Goal: Task Accomplishment & Management: Manage account settings

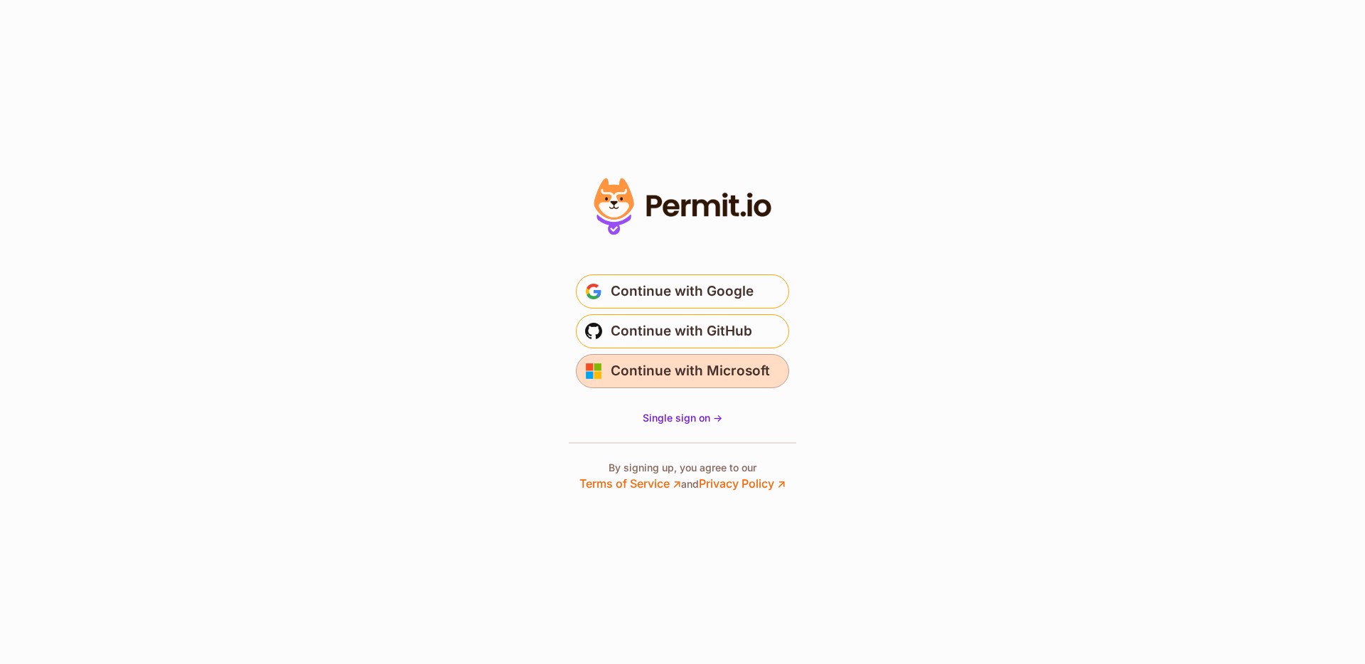
click at [704, 367] on span "Continue with Microsoft" at bounding box center [690, 371] width 159 height 23
click at [698, 416] on span "Single sign on ->" at bounding box center [683, 418] width 80 height 12
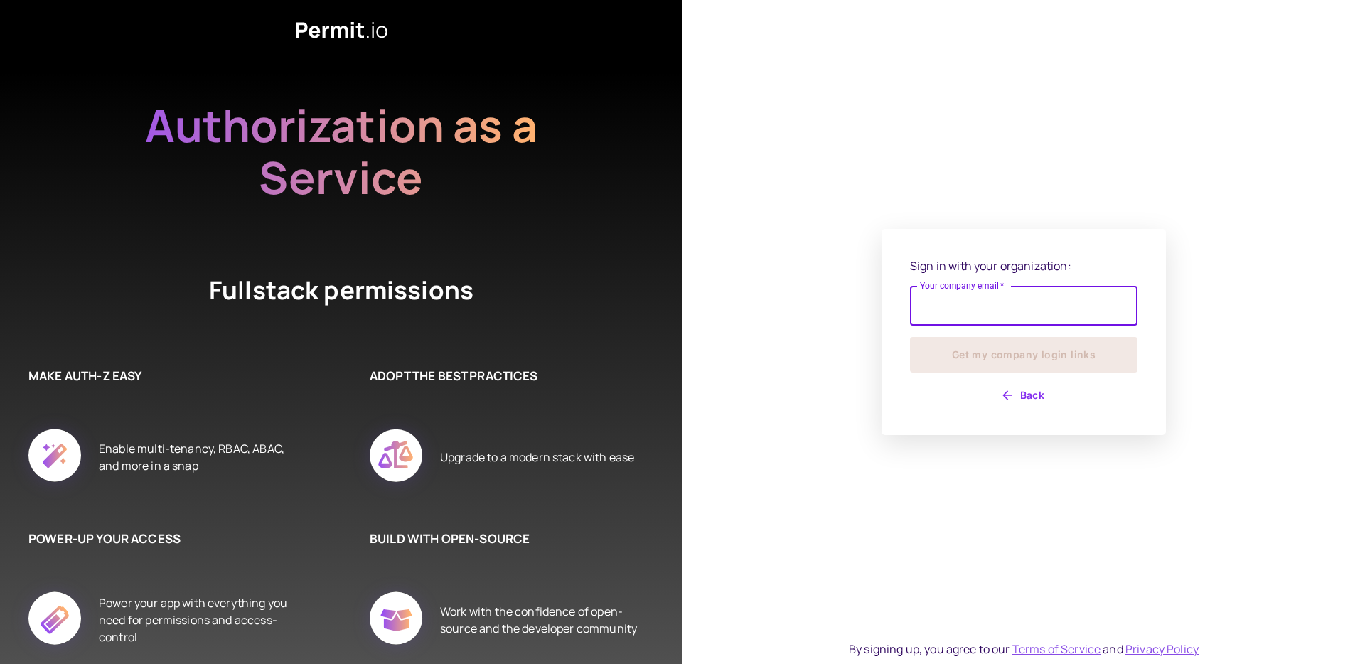
click at [967, 302] on input "Your company email   *" at bounding box center [1023, 306] width 227 height 40
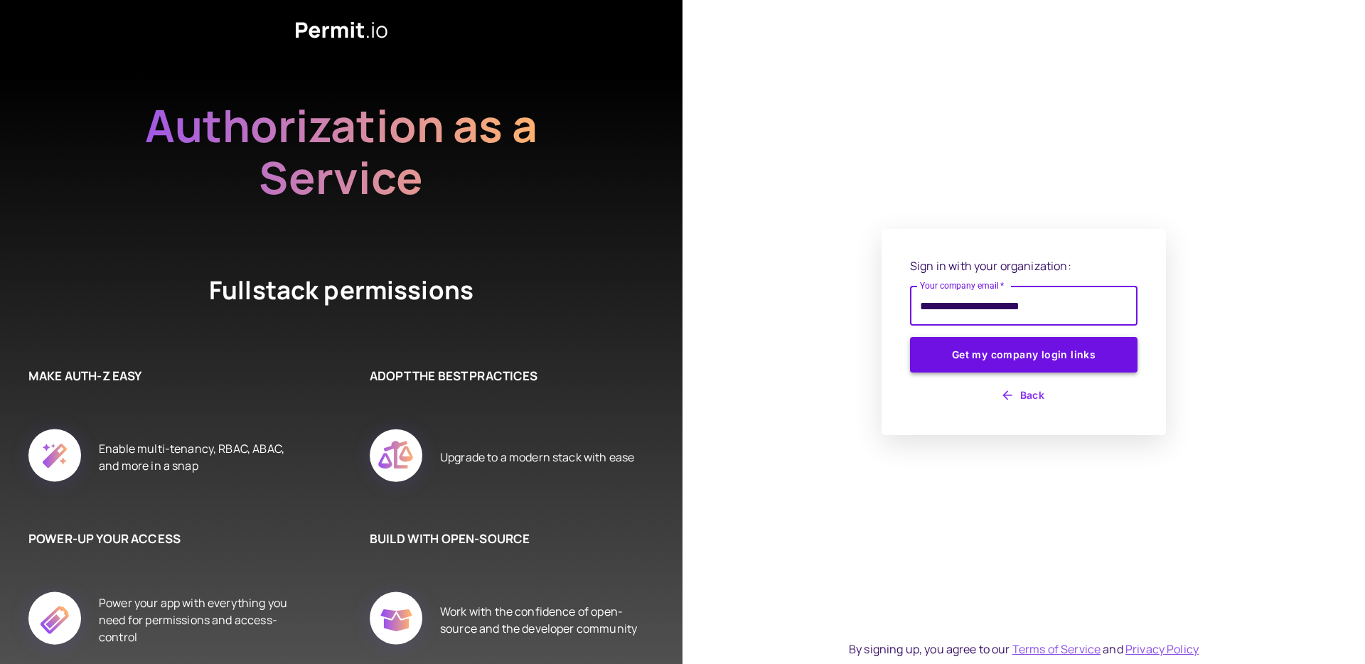
type input "**********"
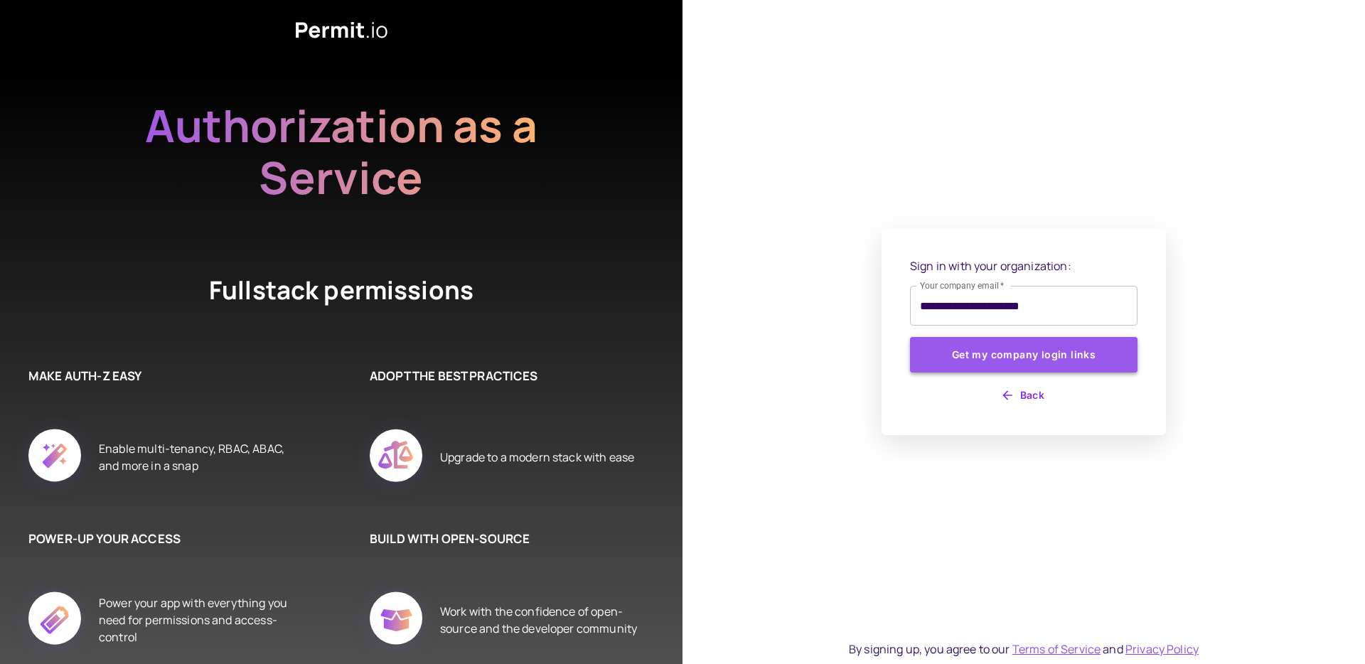
click at [1028, 346] on button "Get my company login links" at bounding box center [1023, 355] width 227 height 36
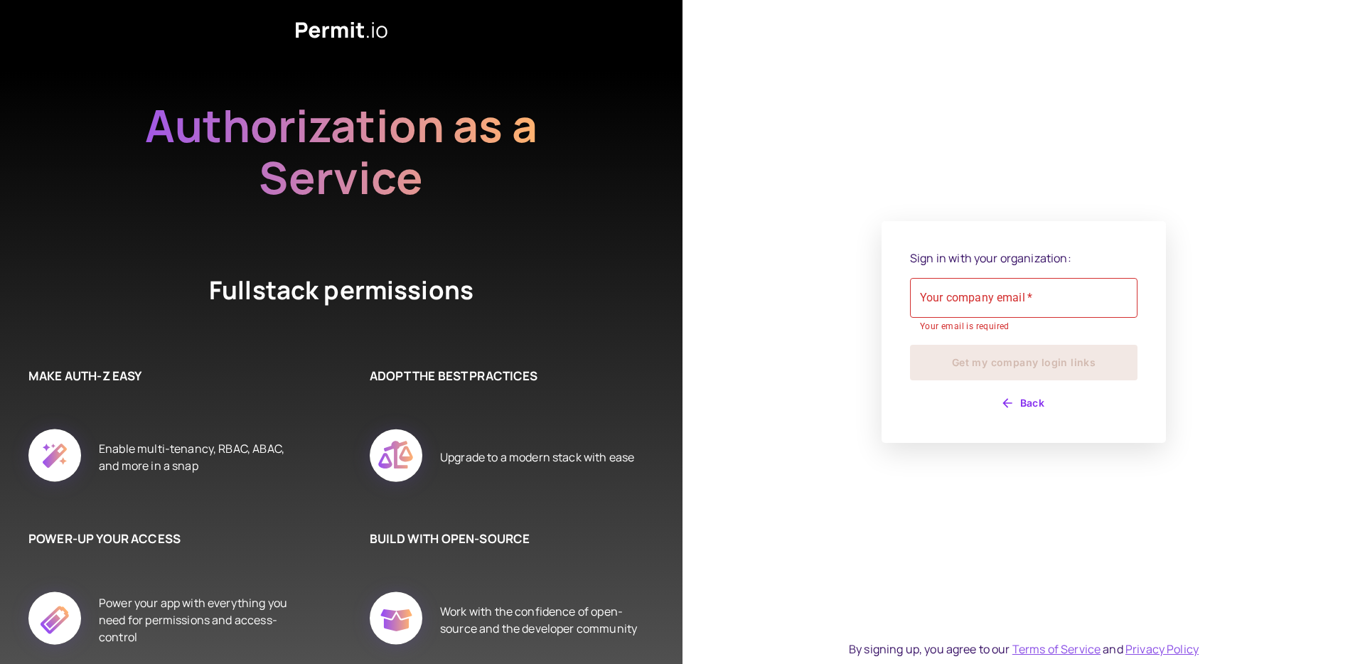
click at [1026, 415] on div "Sign in with your organization: Your company email   * Your company email   * Y…" at bounding box center [1023, 332] width 284 height 222
click at [1030, 400] on button "Back" at bounding box center [1023, 403] width 227 height 23
click at [1031, 401] on button "Back" at bounding box center [1023, 403] width 227 height 23
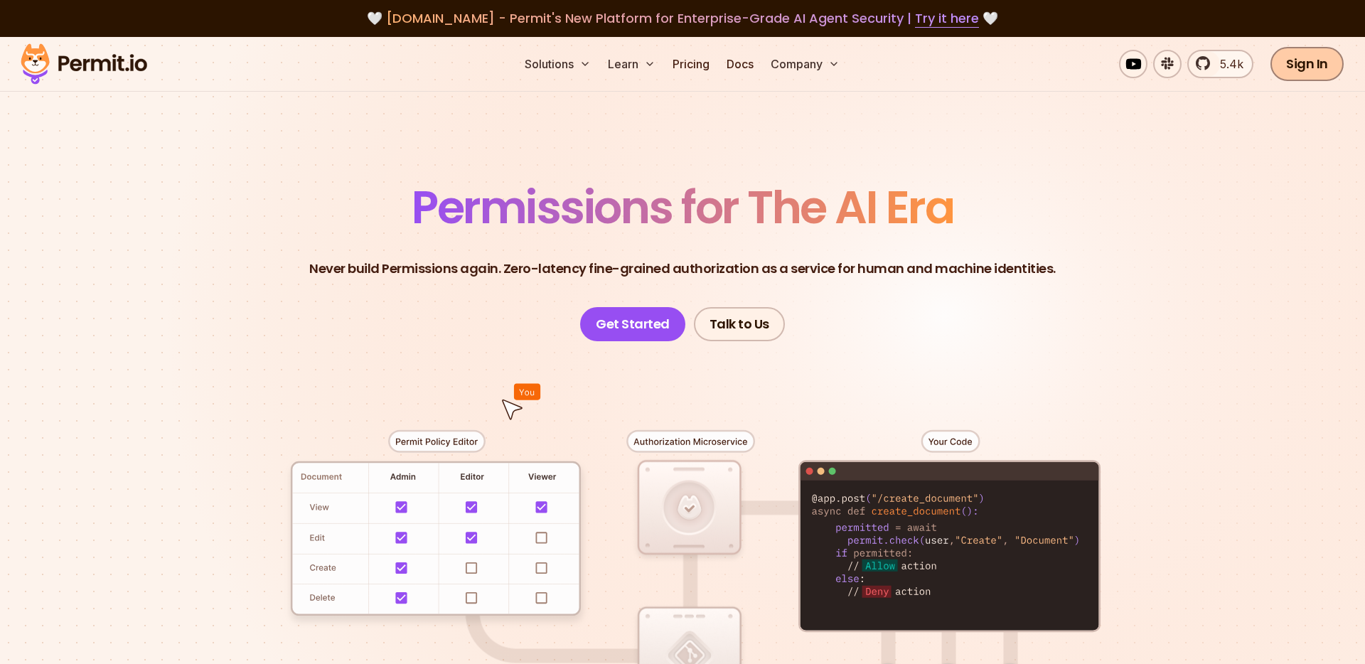
click at [1292, 70] on link "Sign In" at bounding box center [1306, 64] width 73 height 34
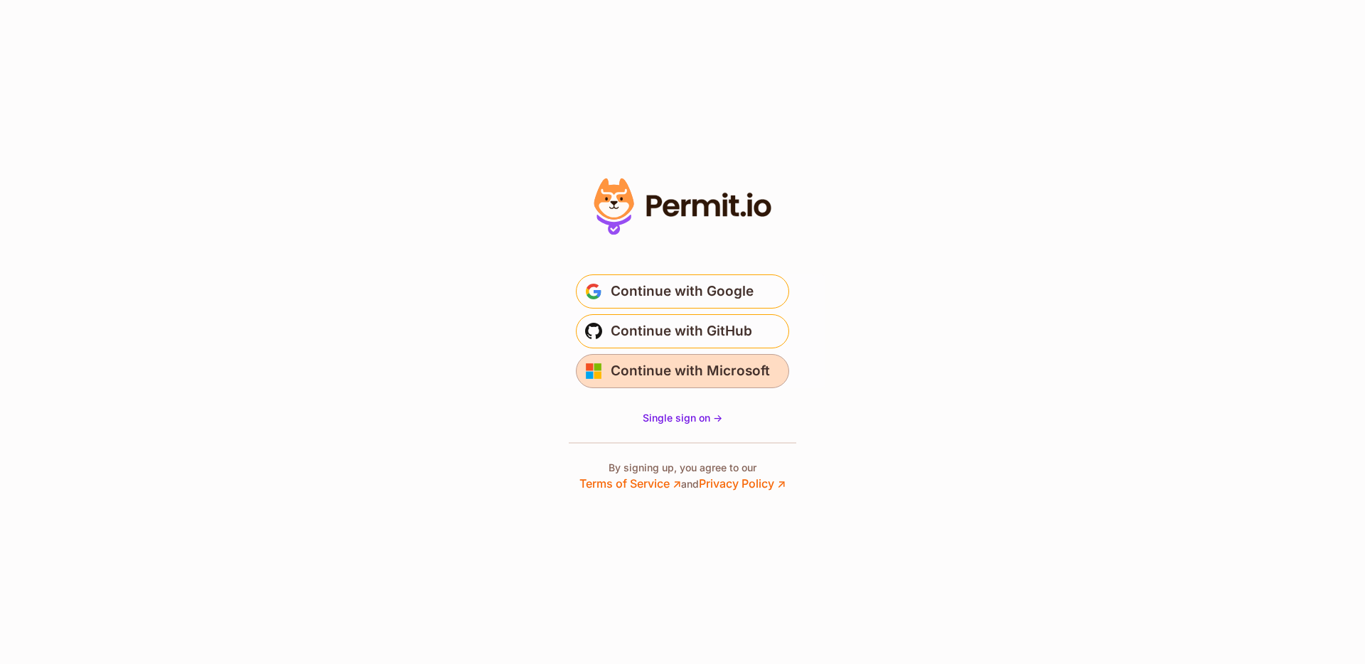
click at [751, 375] on span "Continue with Microsoft" at bounding box center [690, 371] width 159 height 23
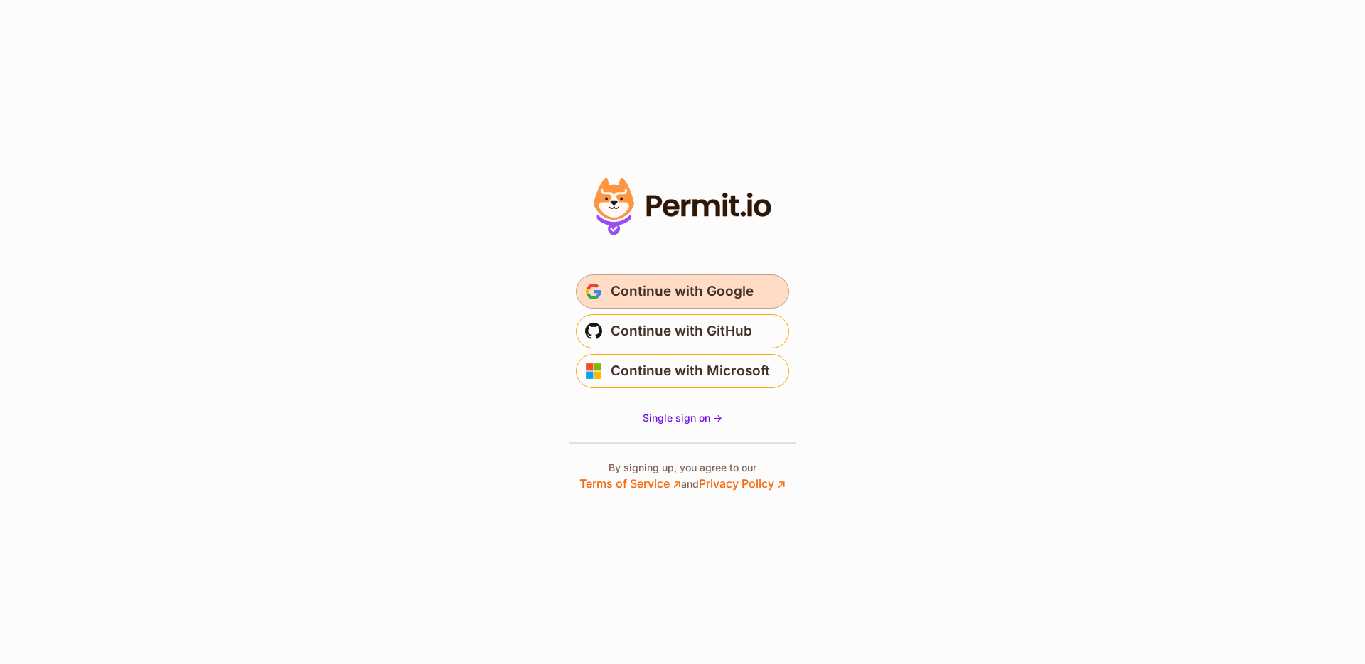
click at [719, 302] on span "Continue with Google" at bounding box center [682, 291] width 143 height 23
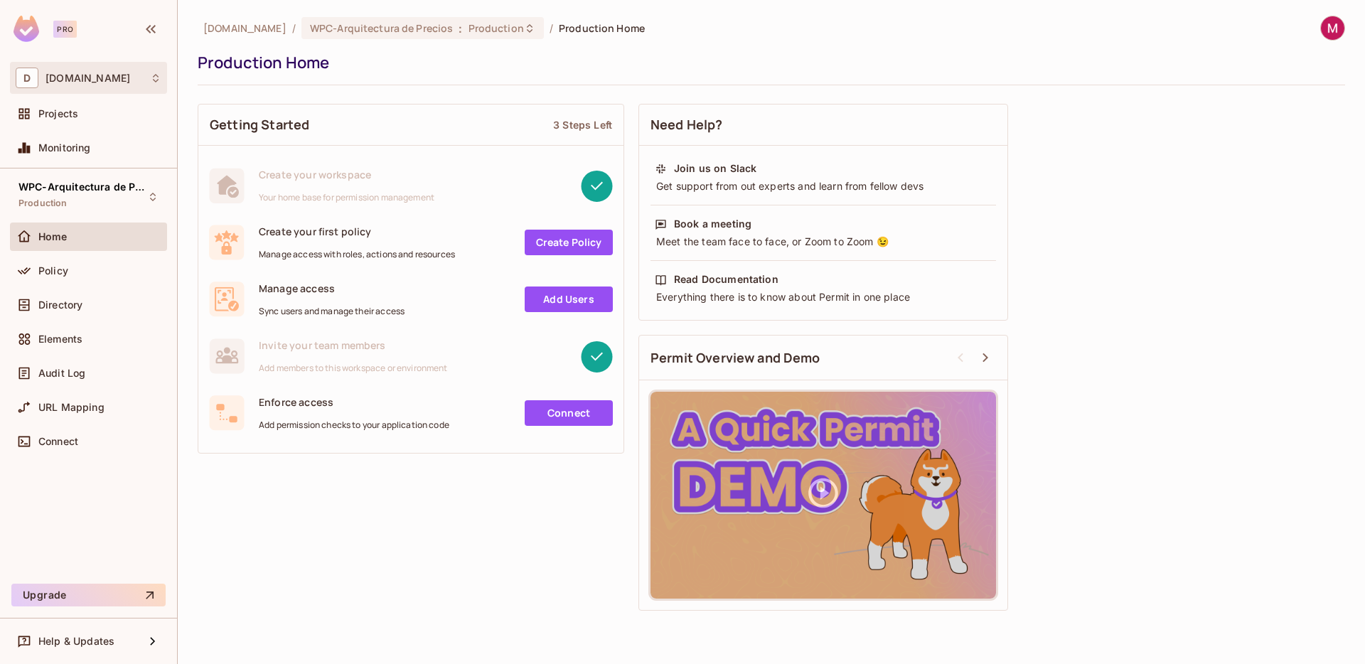
click at [119, 90] on div "D [DOMAIN_NAME]" at bounding box center [88, 78] width 157 height 32
click at [110, 115] on span "[DOMAIN_NAME]" at bounding box center [81, 120] width 100 height 14
click at [68, 110] on span "Projects" at bounding box center [58, 113] width 40 height 11
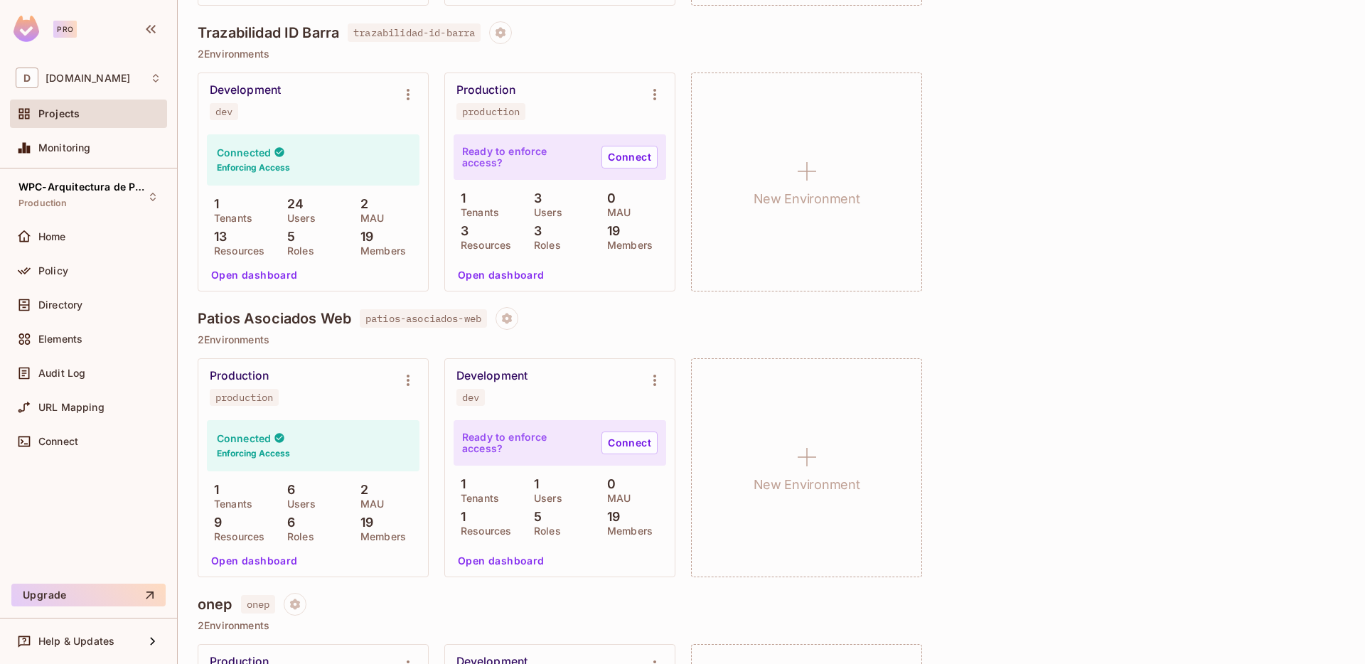
scroll to position [2621, 0]
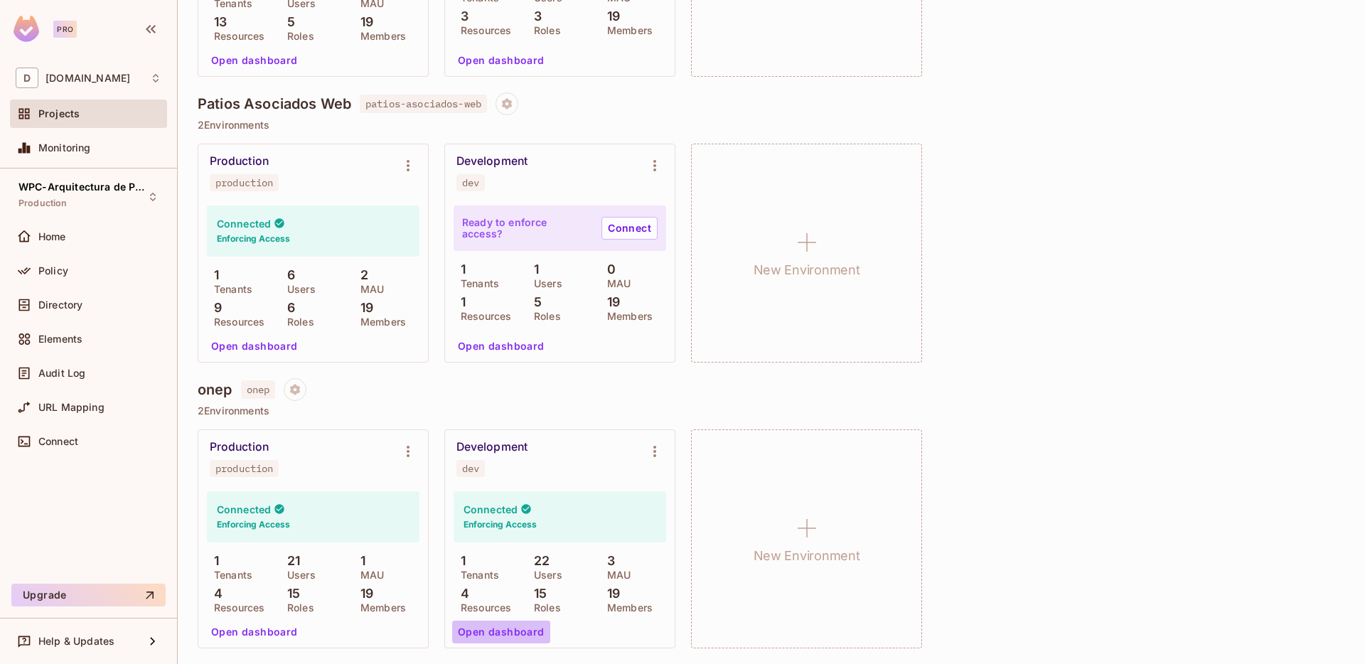
click at [510, 633] on button "Open dashboard" at bounding box center [501, 632] width 98 height 23
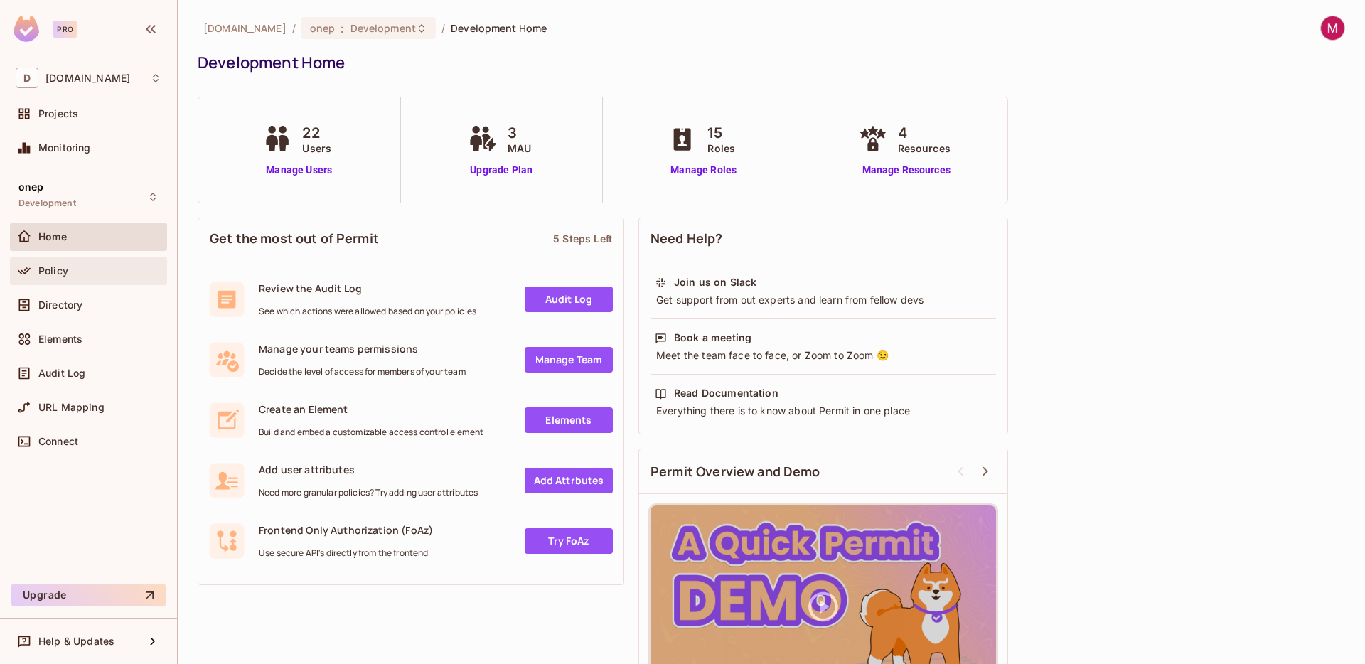
click at [45, 272] on span "Policy" at bounding box center [53, 270] width 30 height 11
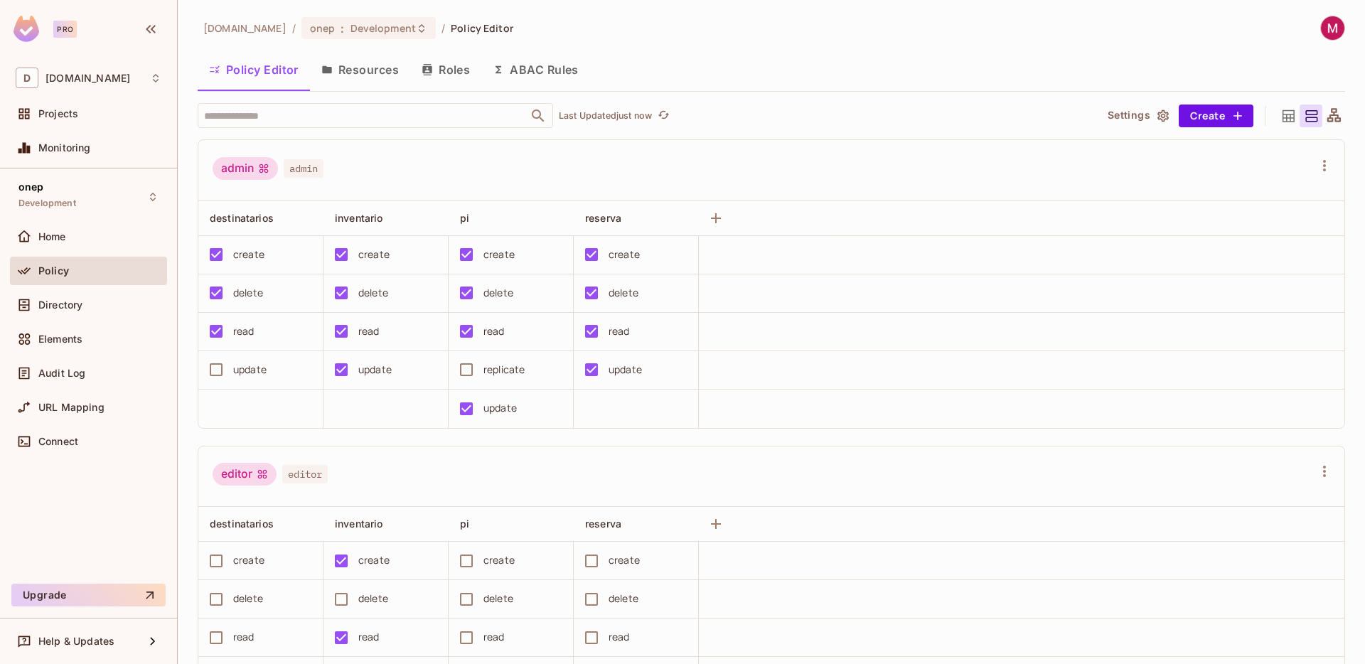
click at [1336, 118] on icon at bounding box center [1334, 115] width 14 height 14
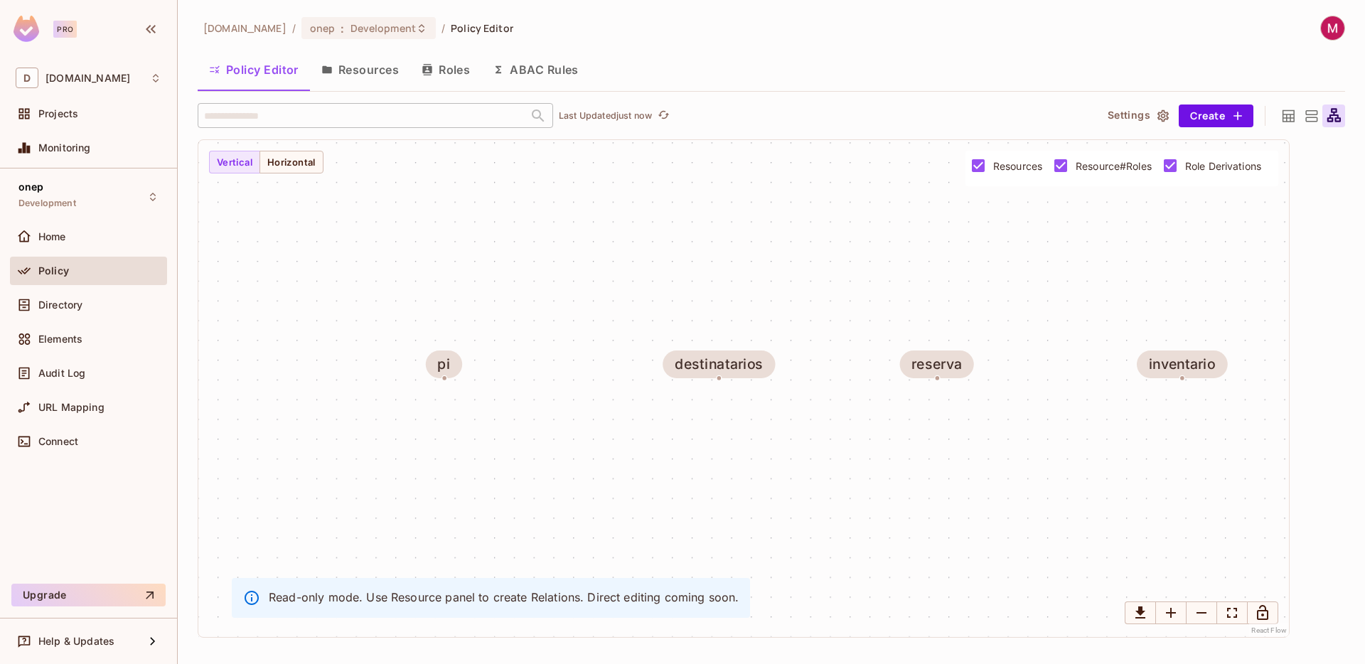
click at [1289, 116] on icon at bounding box center [1288, 116] width 18 height 18
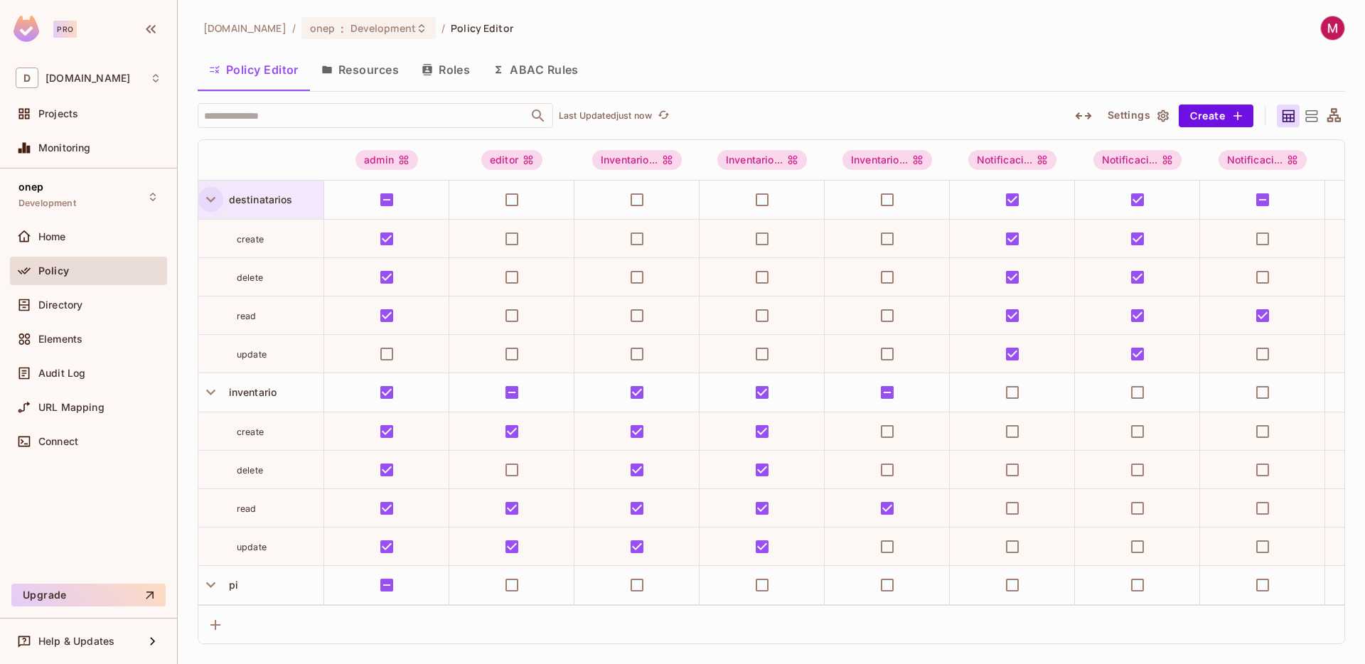
click at [213, 203] on icon "button" at bounding box center [210, 199] width 19 height 19
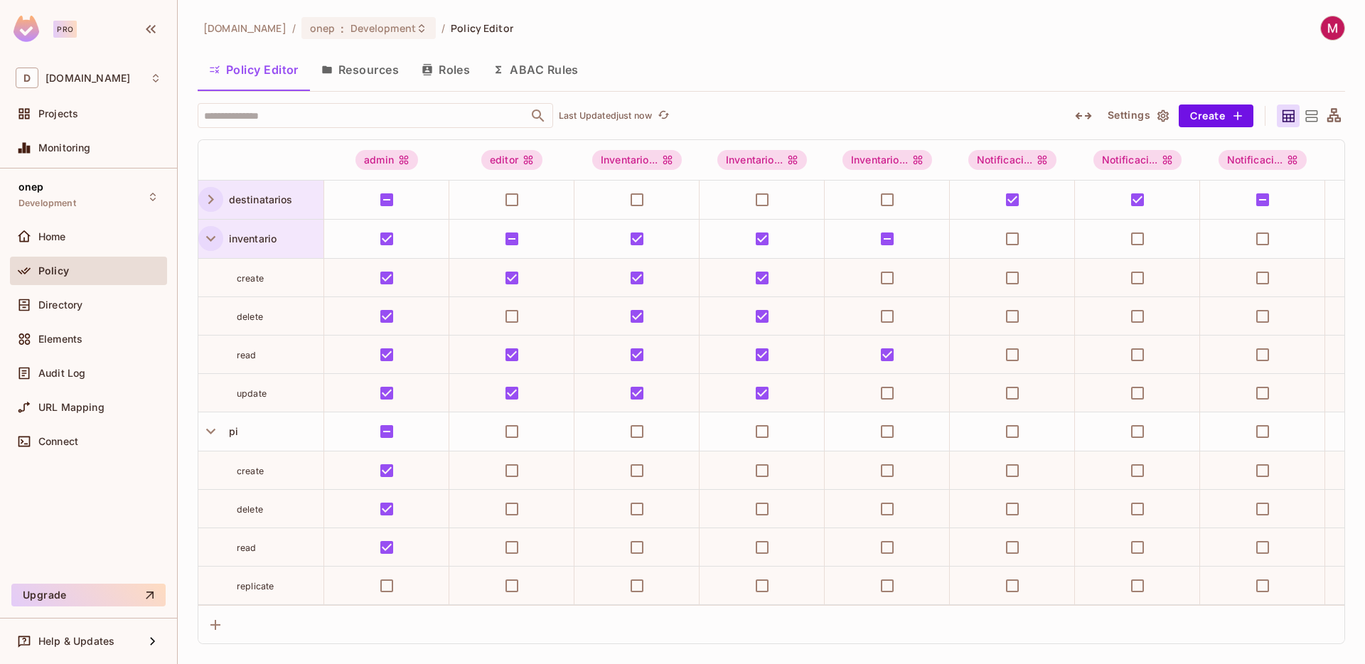
click at [215, 229] on icon "button" at bounding box center [210, 238] width 19 height 19
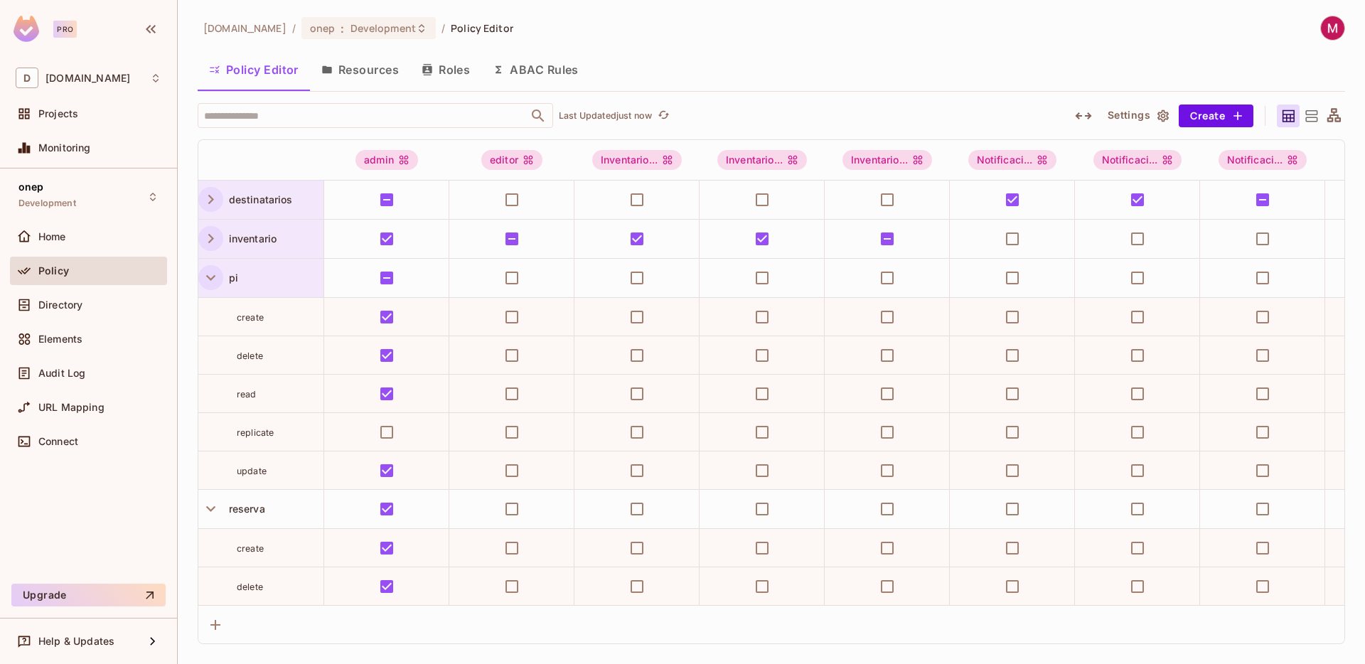
click at [208, 267] on button "button" at bounding box center [210, 277] width 25 height 25
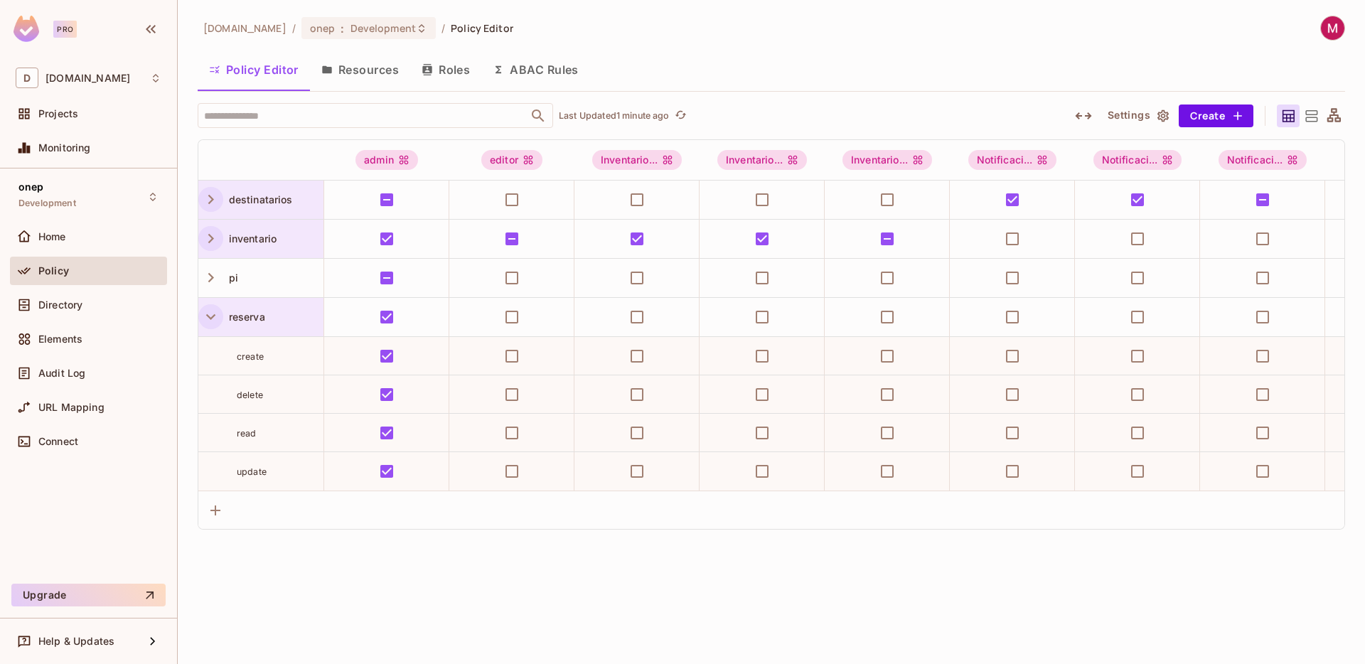
click at [215, 314] on icon "button" at bounding box center [210, 316] width 19 height 19
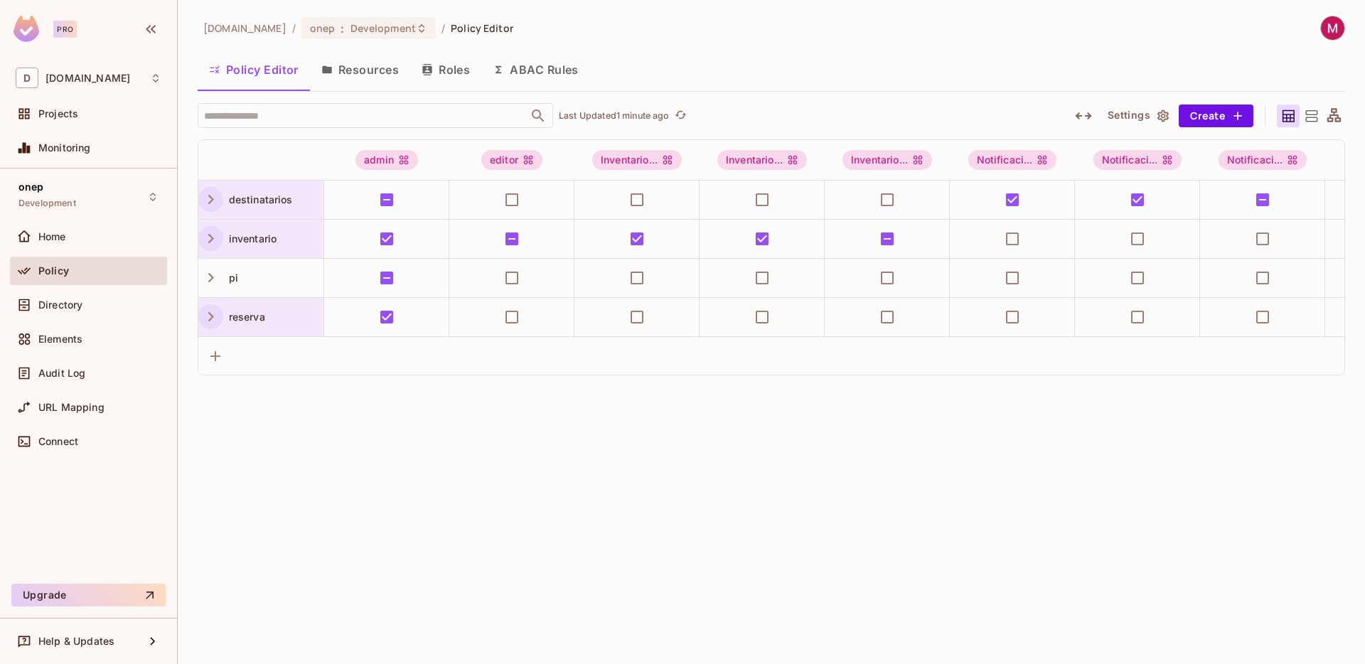
click at [215, 314] on icon "button" at bounding box center [210, 316] width 19 height 19
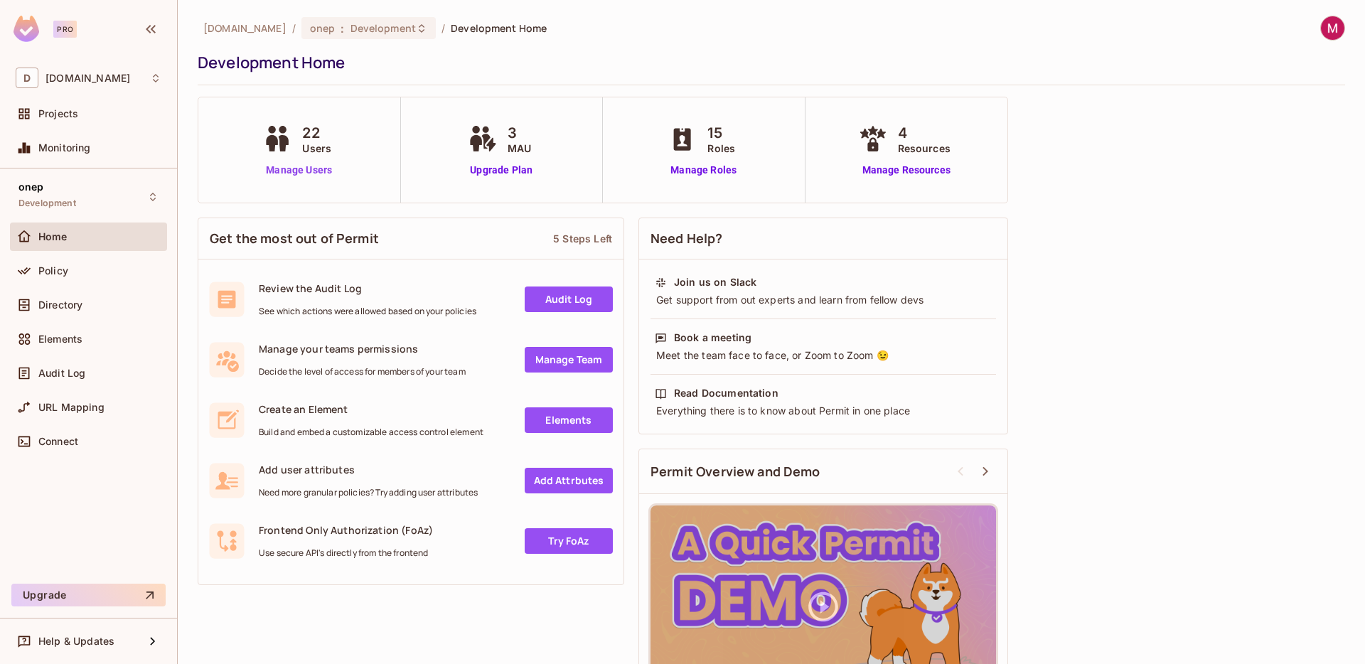
click at [294, 169] on link "Manage Users" at bounding box center [298, 170] width 79 height 15
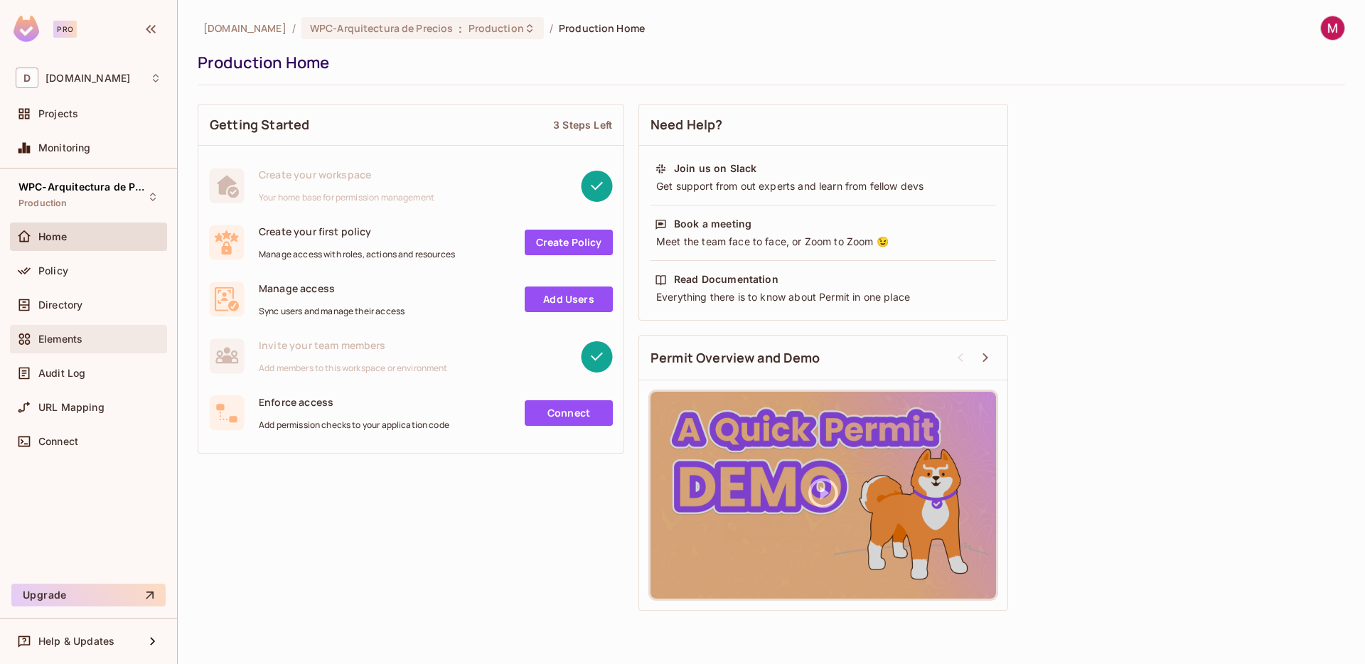
click at [102, 338] on div "Elements" at bounding box center [99, 338] width 123 height 11
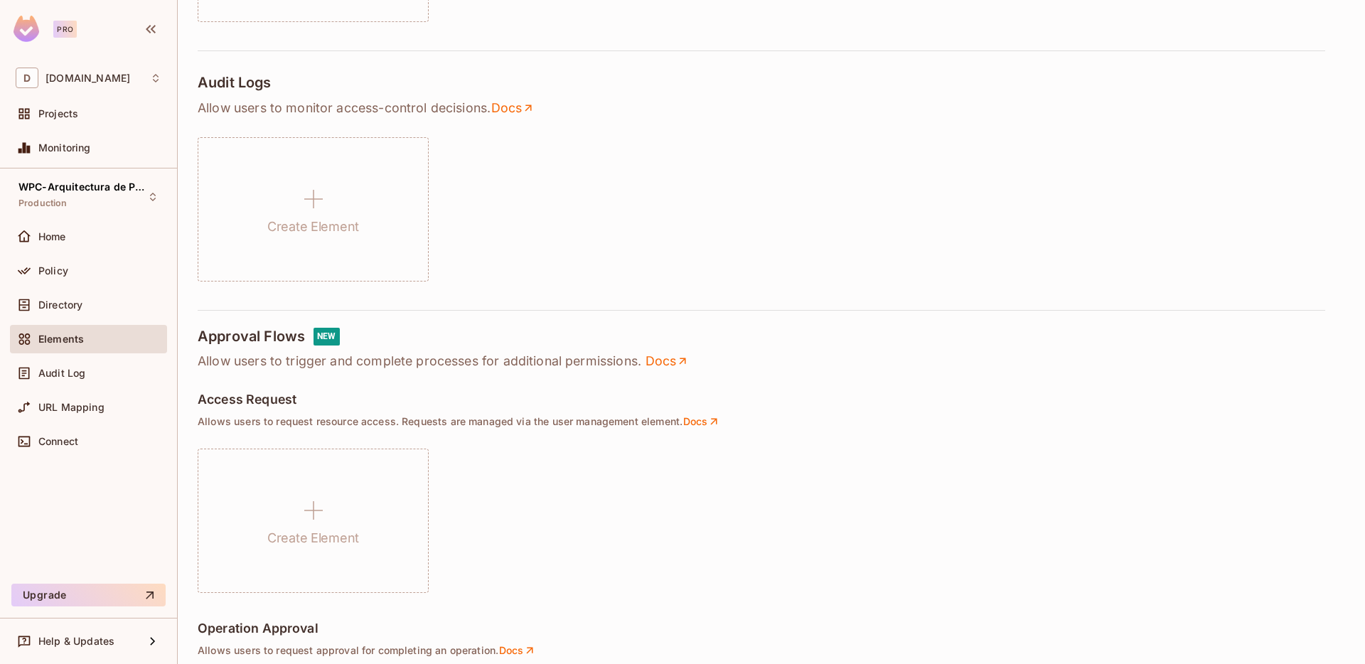
scroll to position [291, 0]
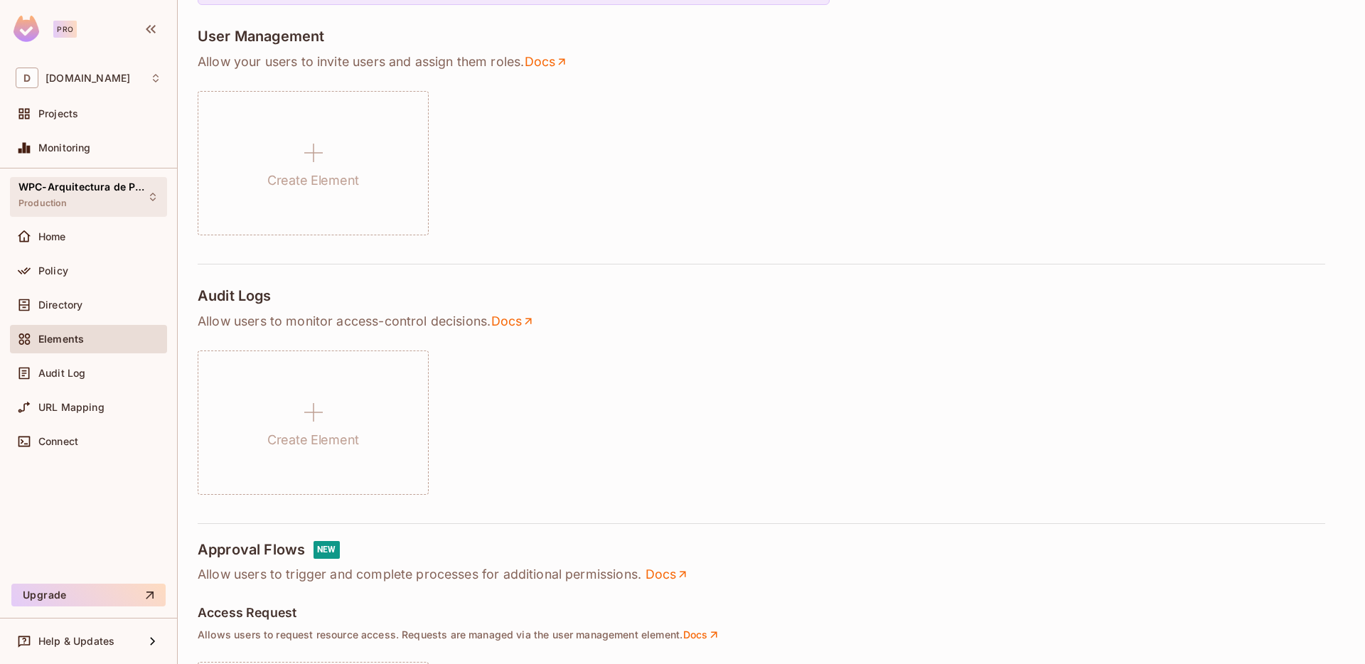
click at [134, 190] on span "WPC-Arquitectura de Precios" at bounding box center [82, 186] width 128 height 11
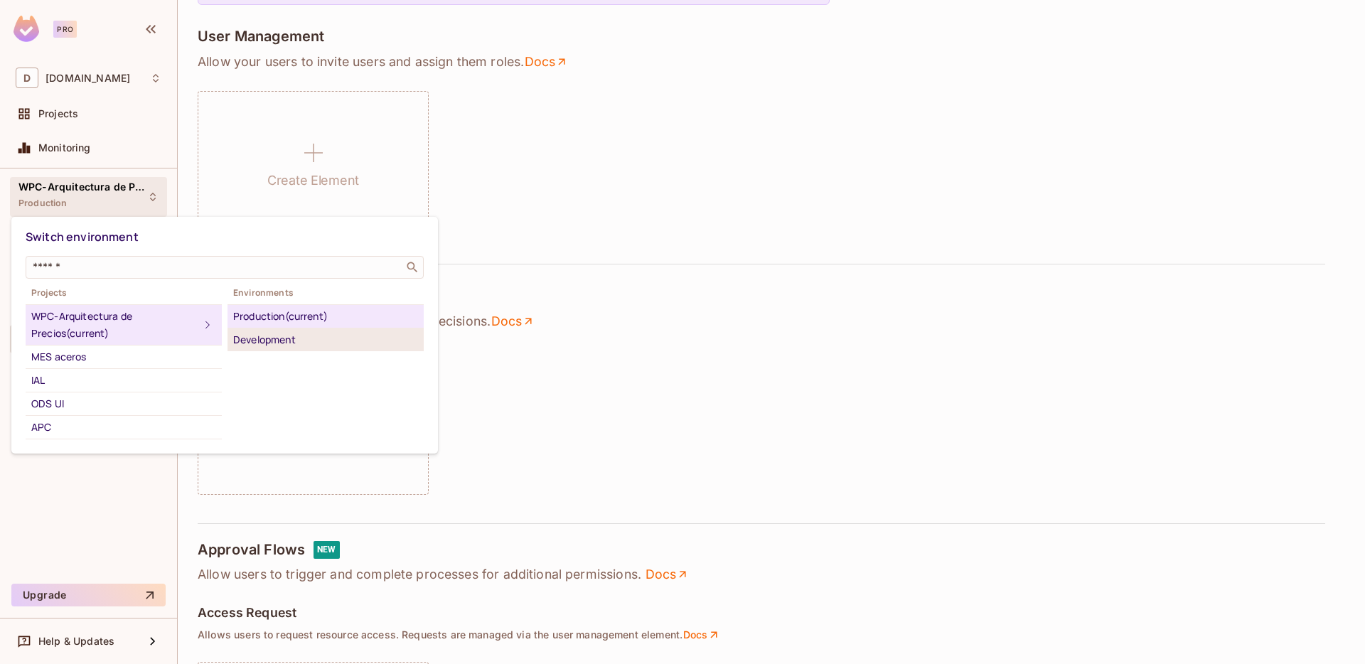
click at [328, 345] on div "Development" at bounding box center [325, 339] width 185 height 17
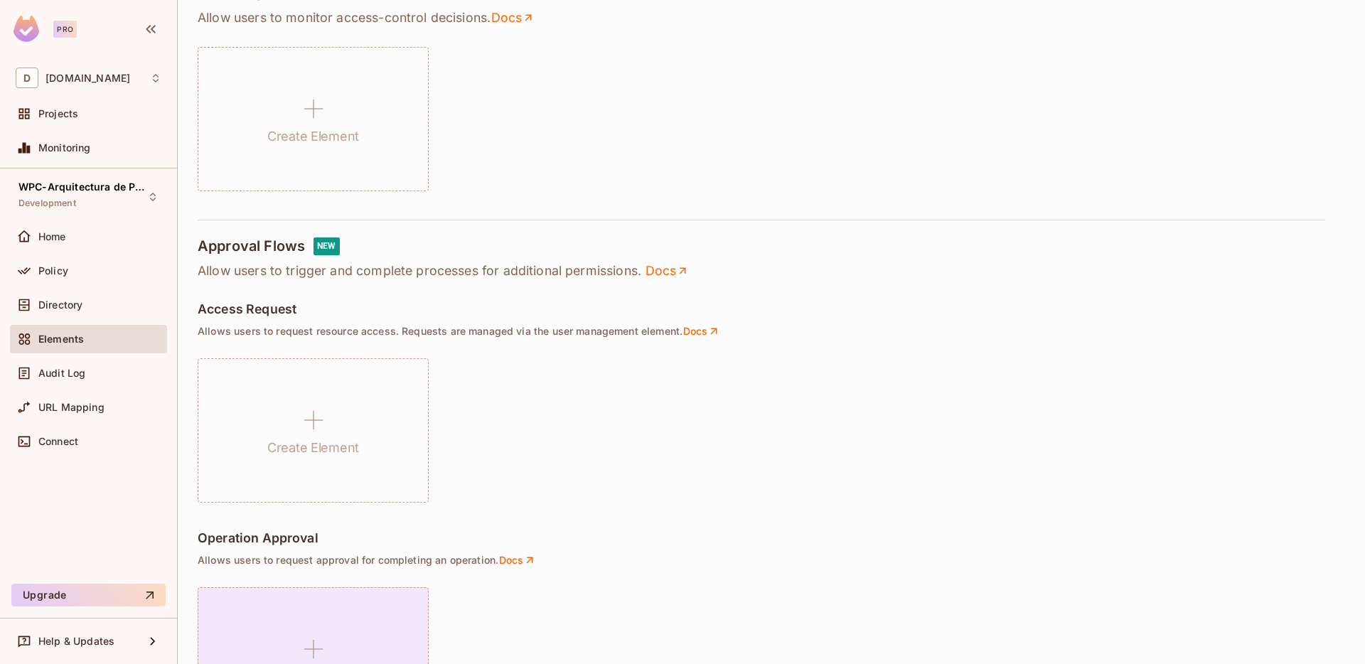
scroll to position [0, 0]
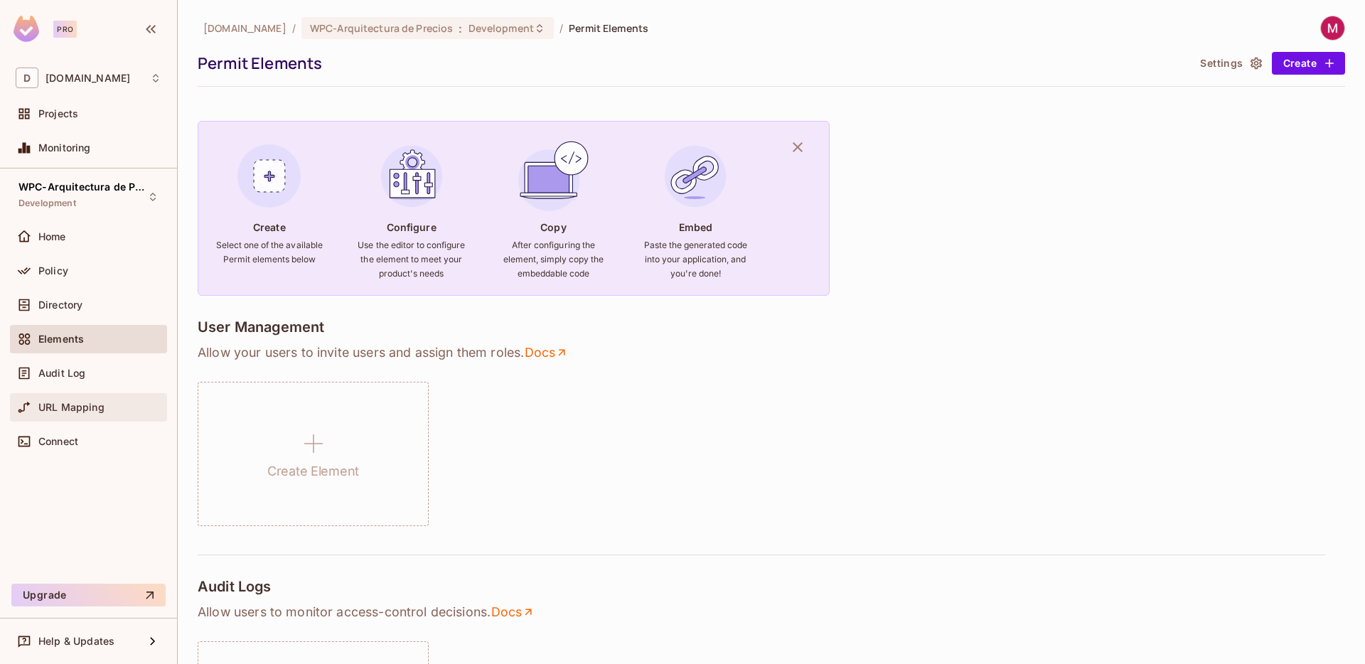
click at [107, 404] on div "URL Mapping" at bounding box center [99, 407] width 123 height 11
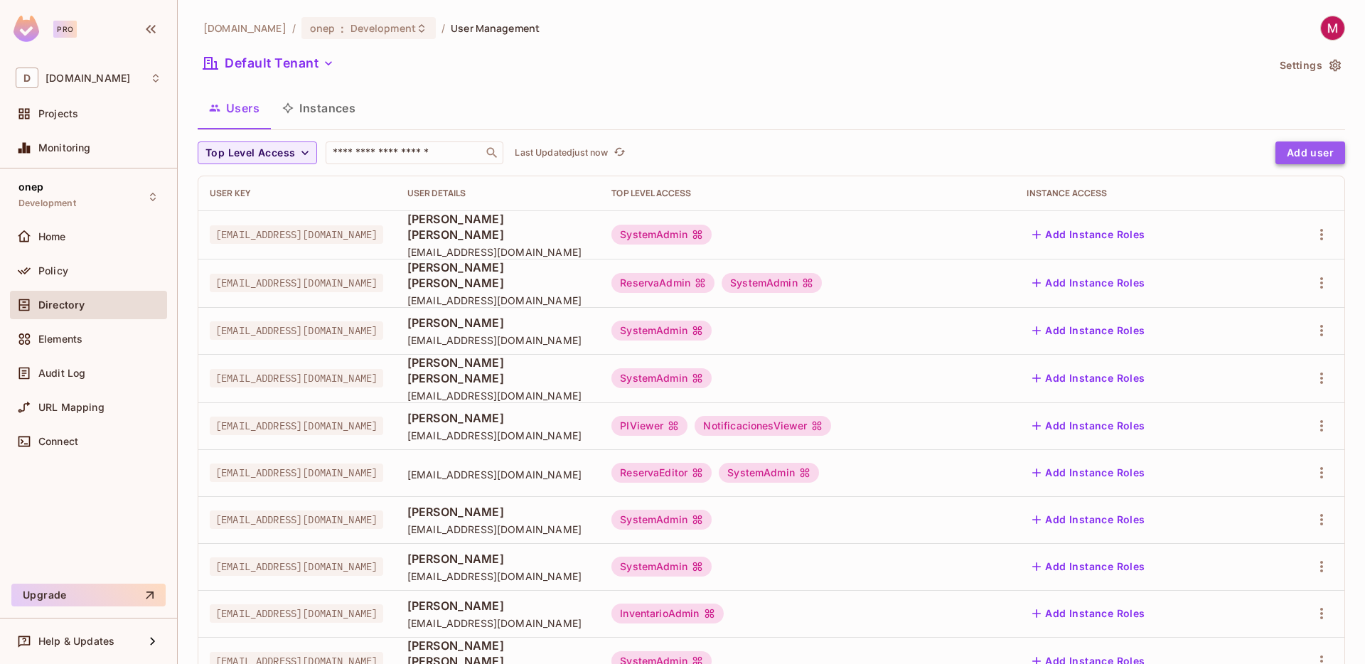
click at [1308, 162] on button "Add user" at bounding box center [1310, 152] width 70 height 23
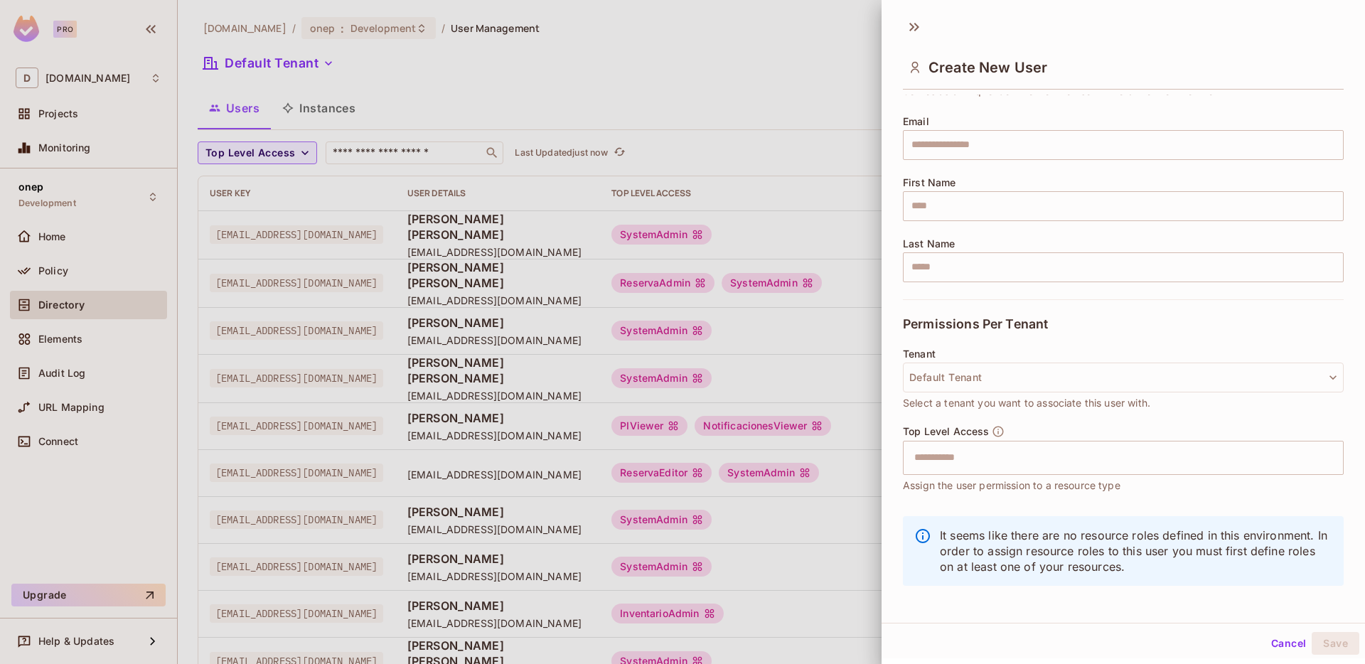
scroll to position [104, 0]
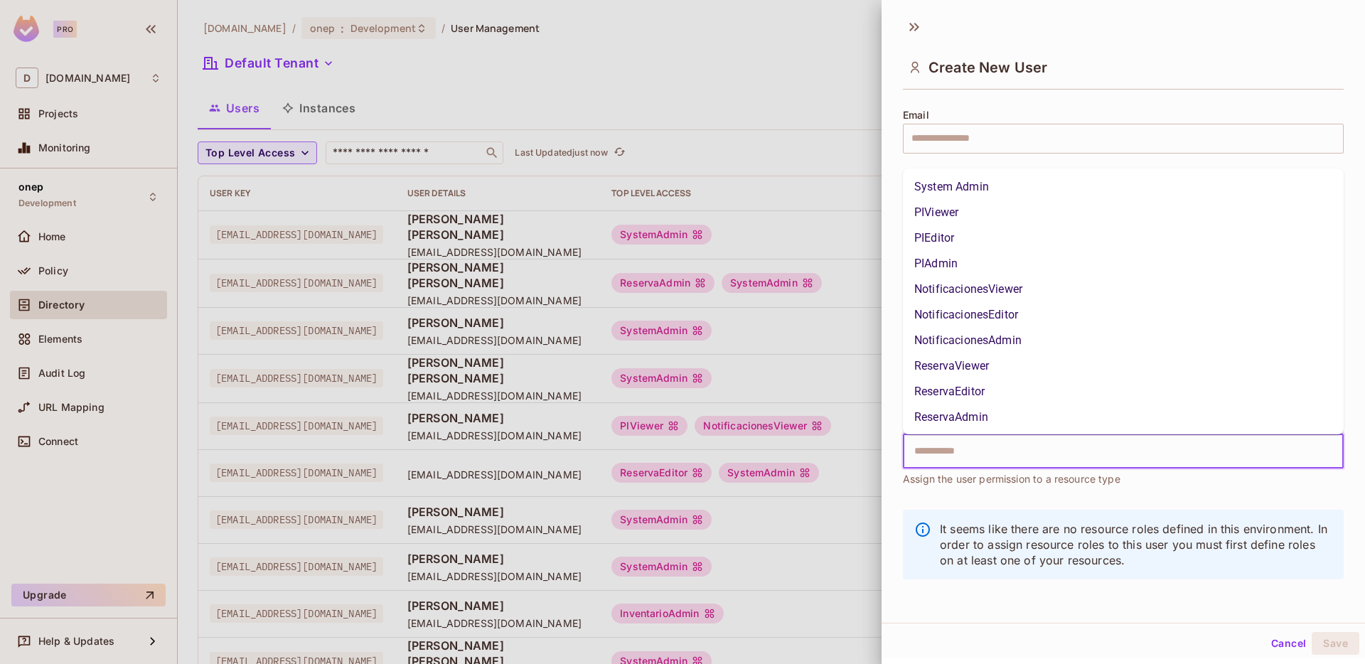
click at [1051, 449] on input "text" at bounding box center [1111, 451] width 410 height 28
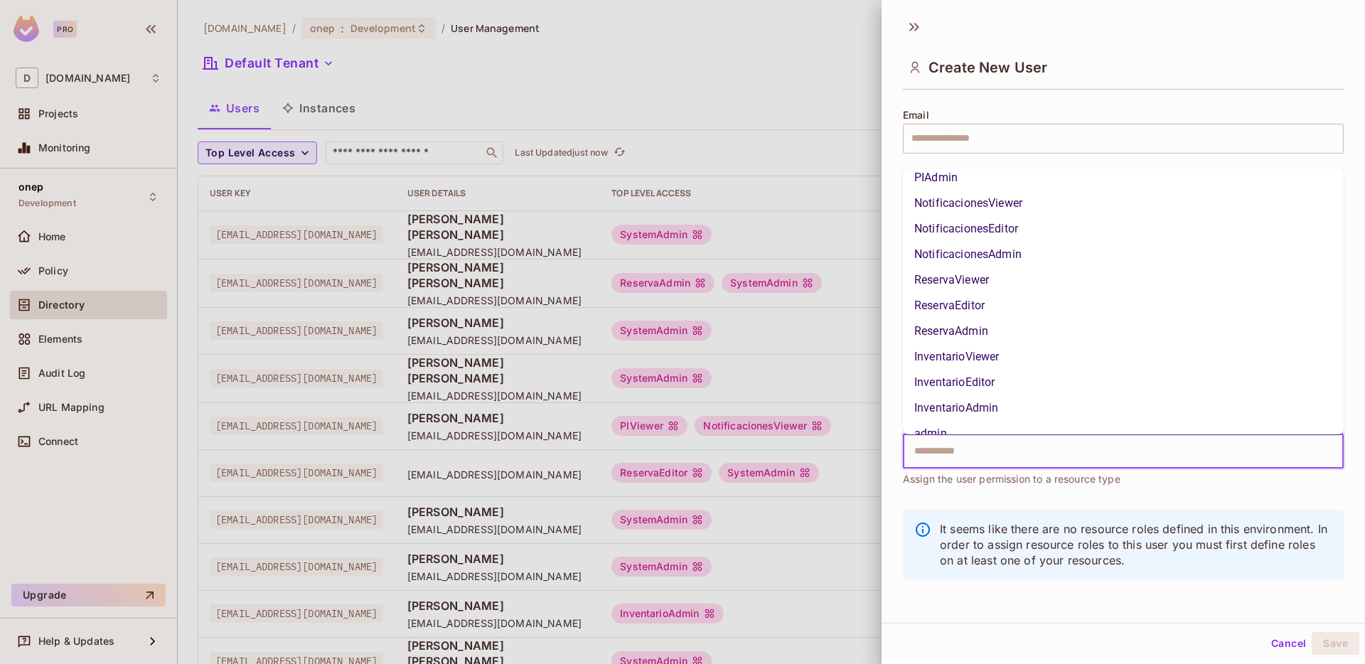
scroll to position [0, 0]
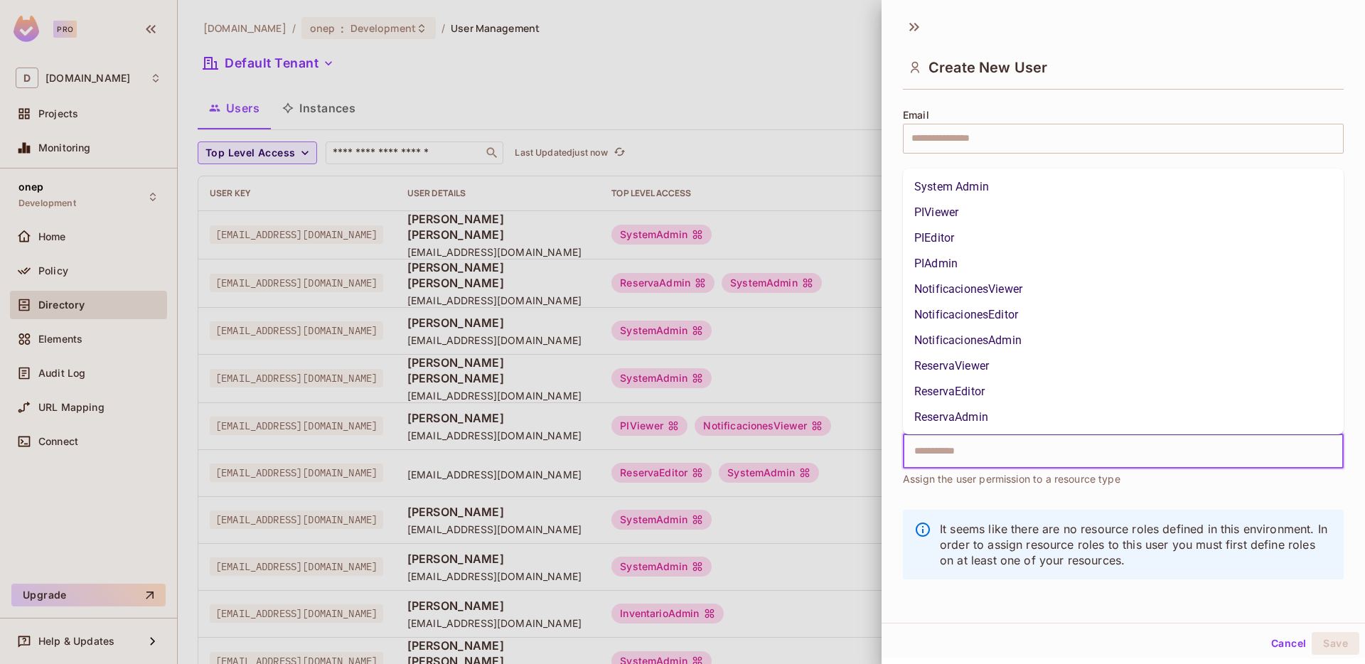
click at [1042, 120] on div "Email ​" at bounding box center [1123, 131] width 441 height 44
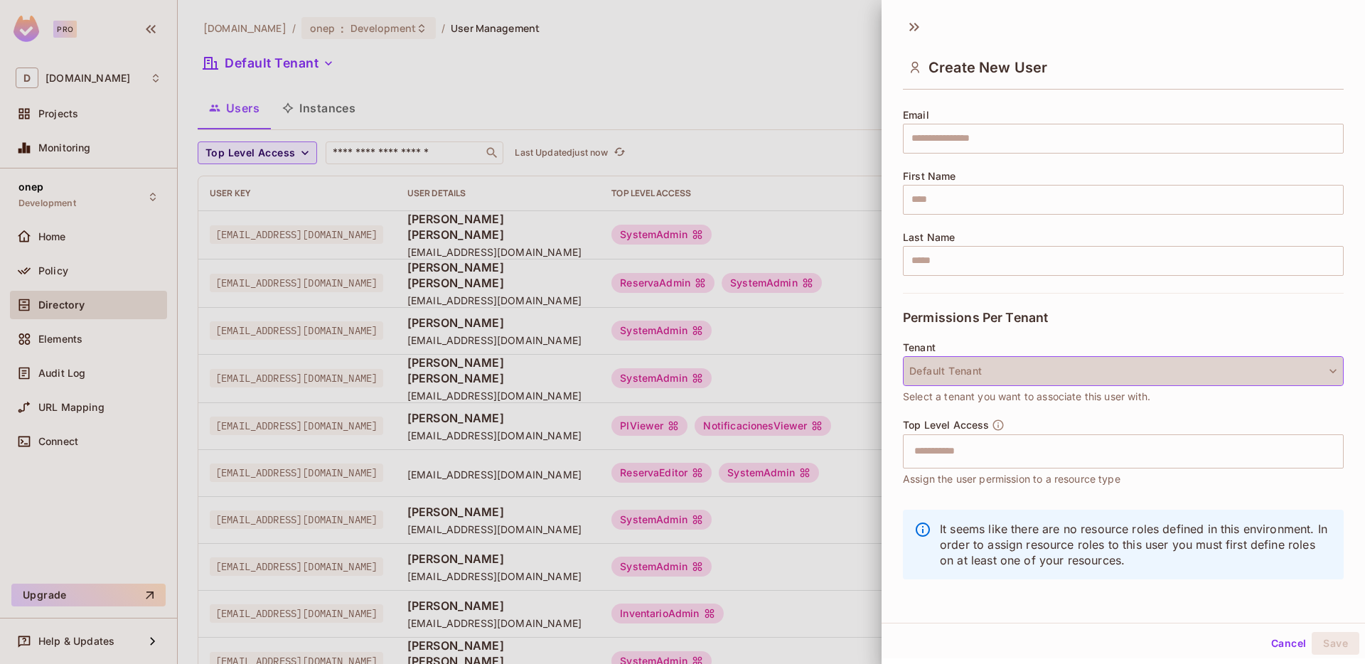
click at [1025, 367] on button "Default Tenant" at bounding box center [1123, 371] width 441 height 30
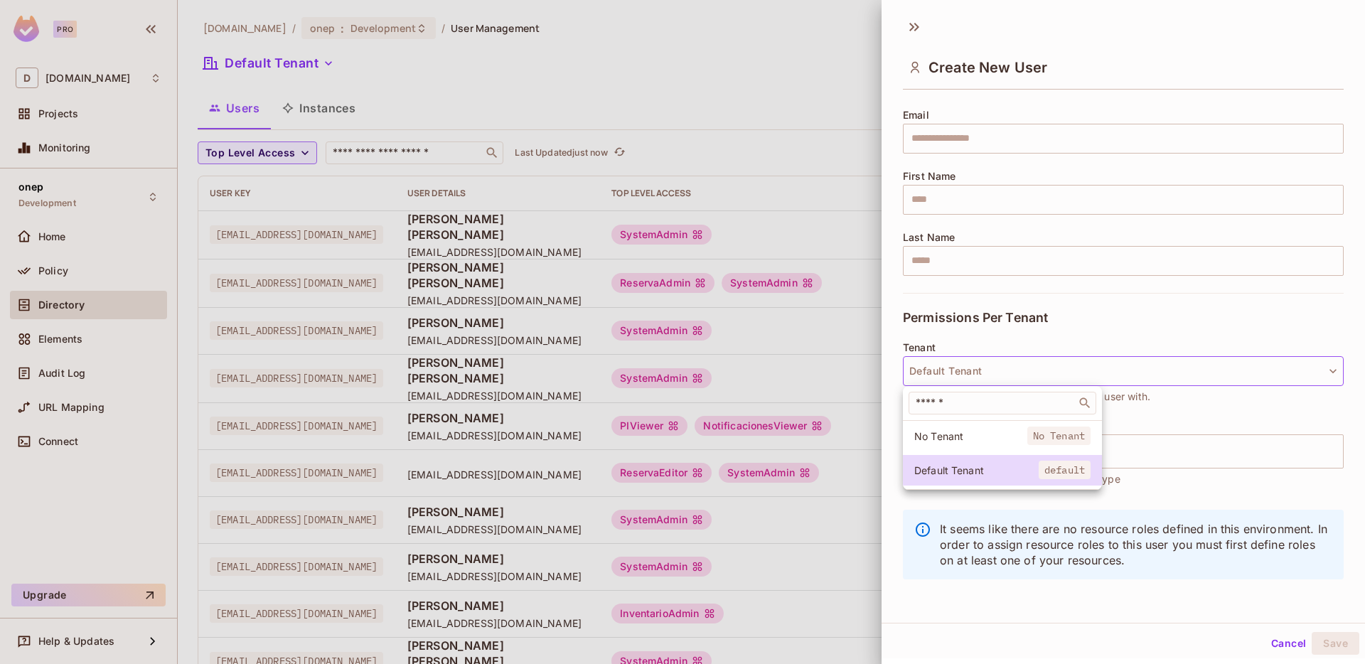
click at [1025, 367] on div at bounding box center [682, 332] width 1365 height 664
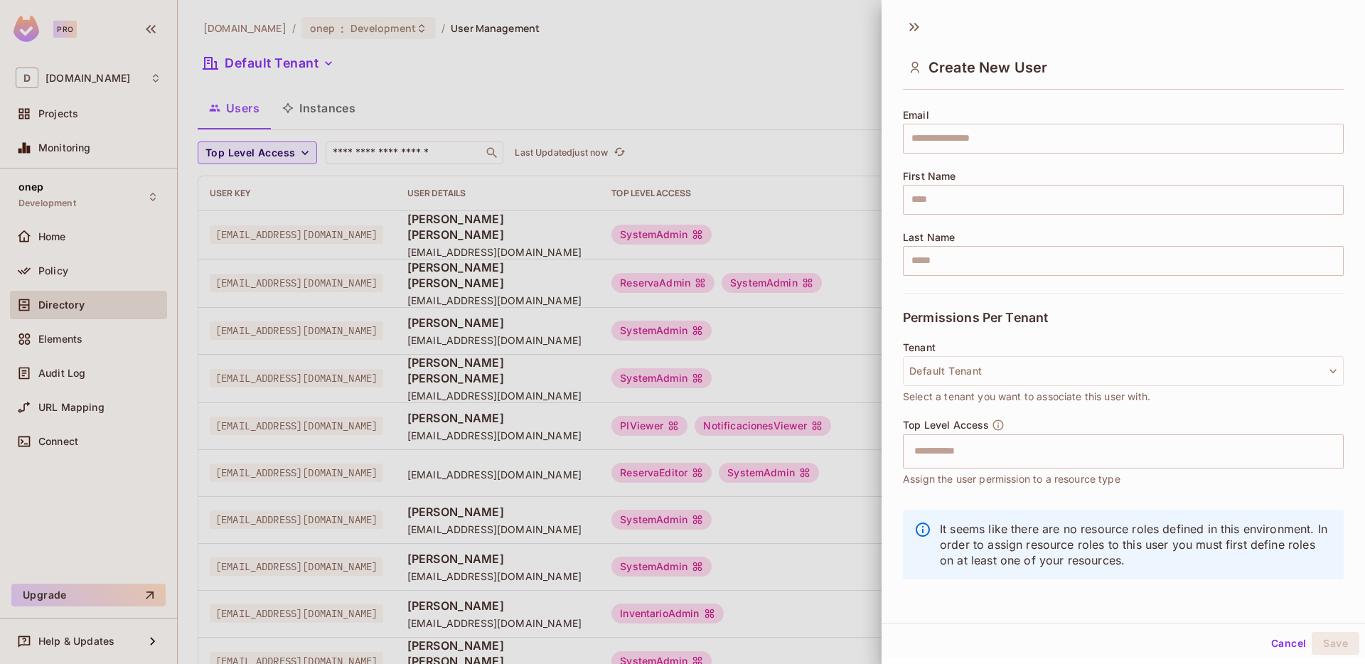
click at [825, 246] on div at bounding box center [682, 332] width 1365 height 664
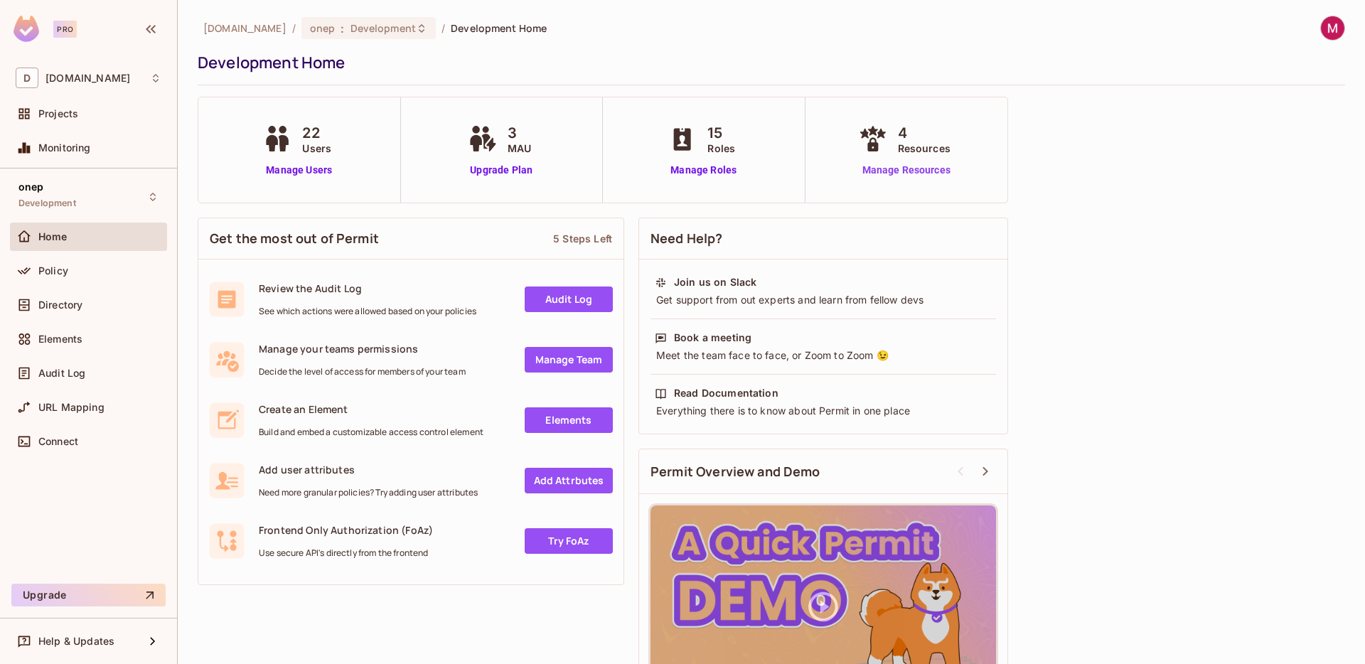
click at [913, 164] on link "Manage Resources" at bounding box center [906, 170] width 102 height 15
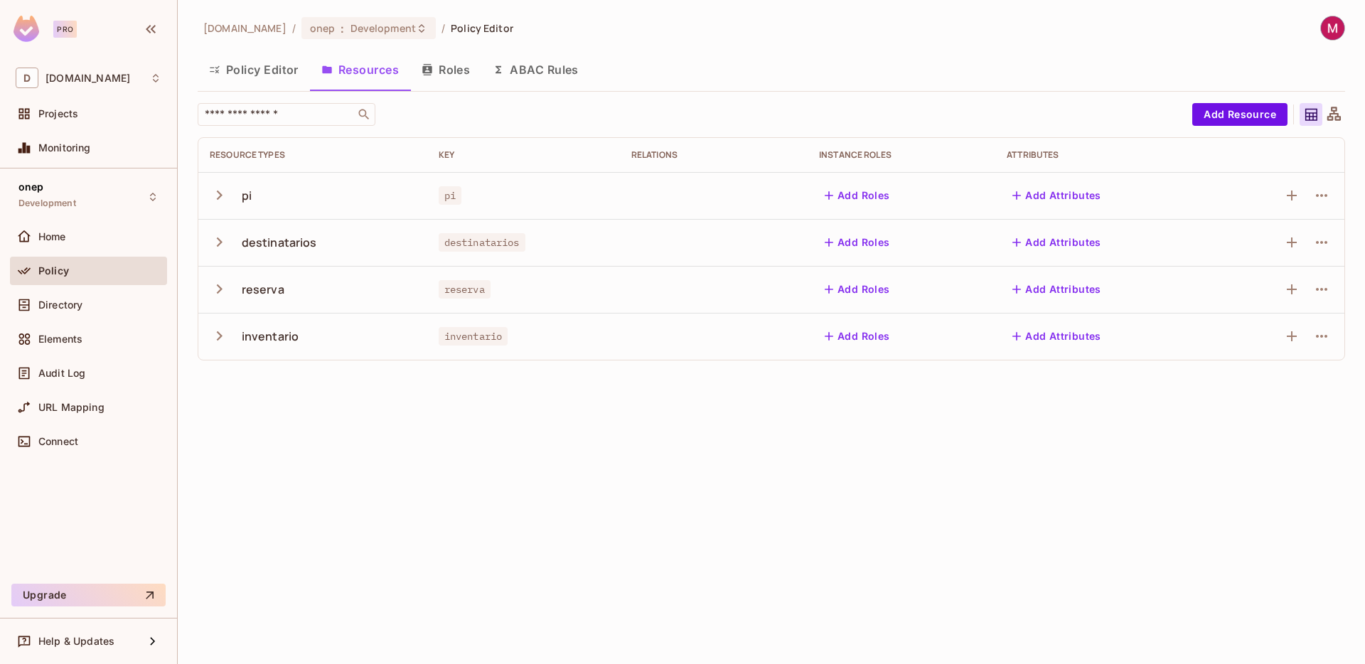
click at [214, 291] on icon "button" at bounding box center [219, 288] width 19 height 19
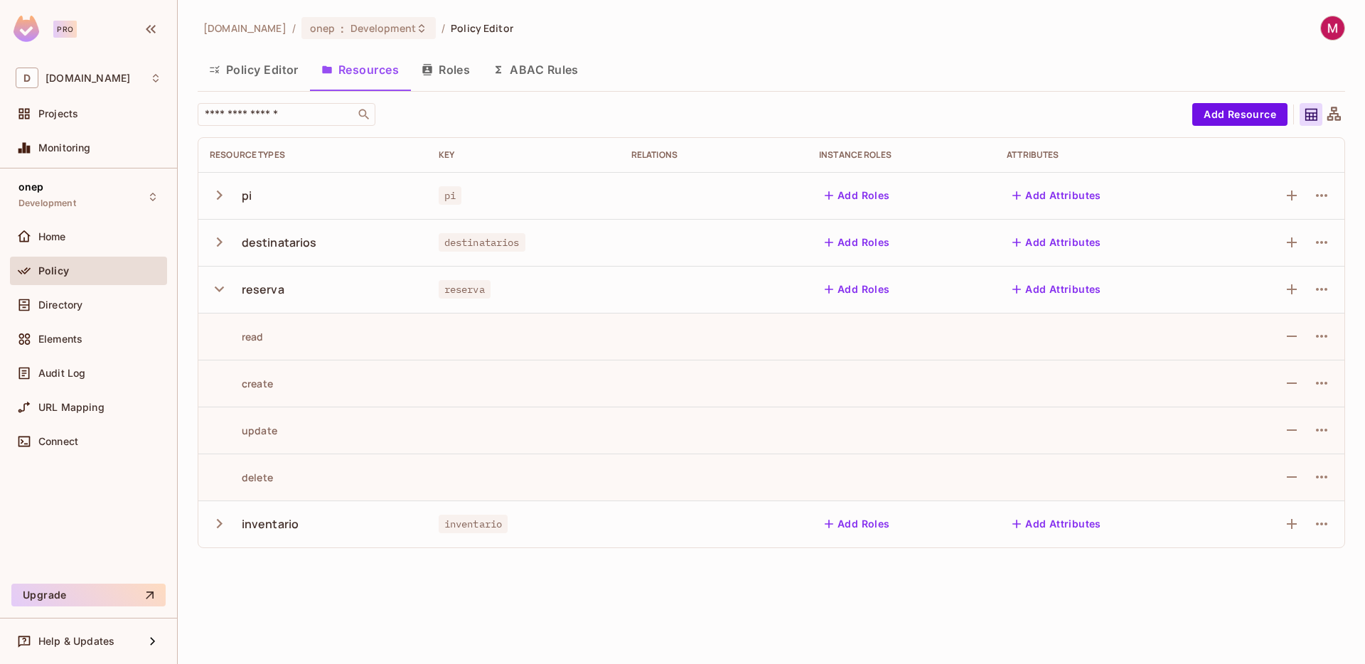
click at [214, 291] on icon "button" at bounding box center [219, 288] width 19 height 19
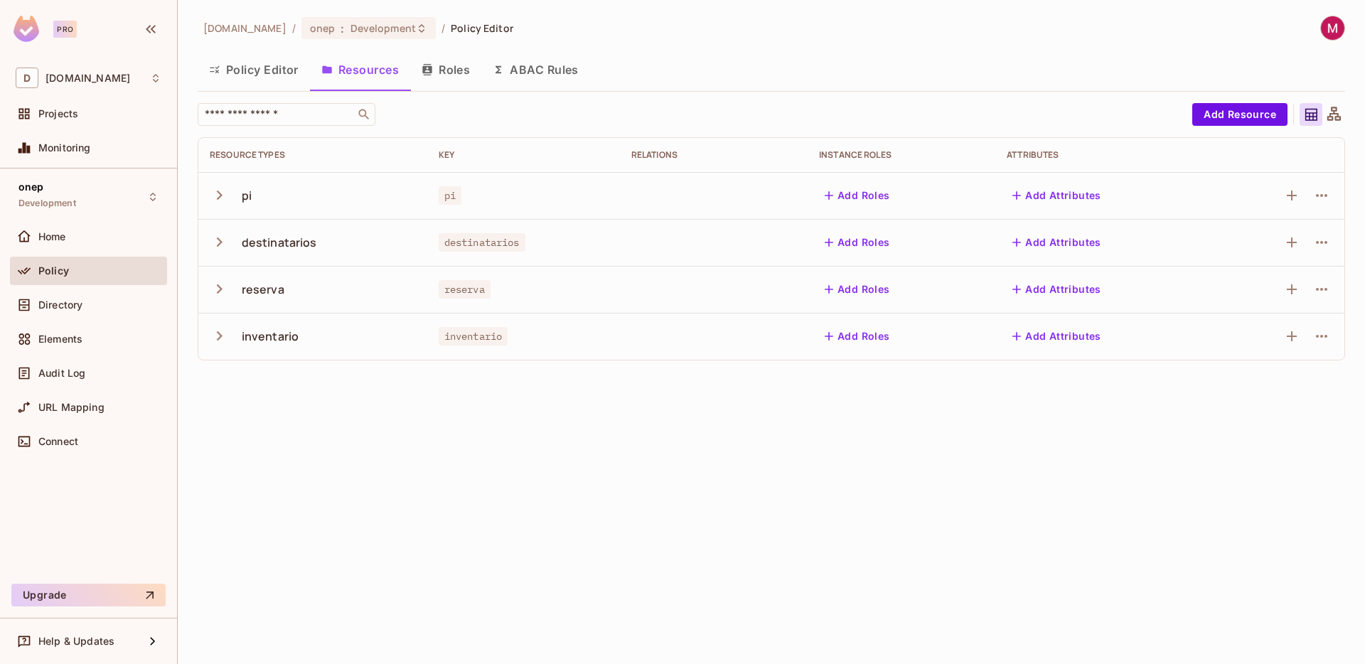
click at [217, 239] on icon "button" at bounding box center [219, 241] width 19 height 19
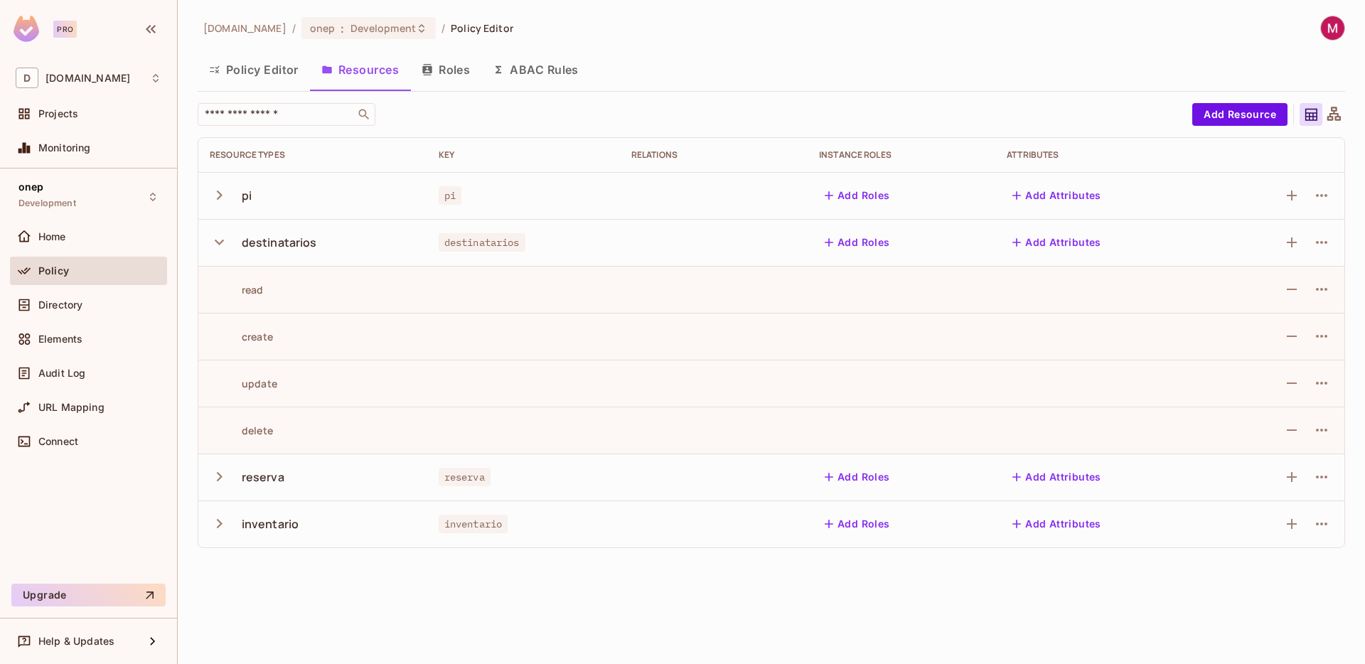
click at [217, 239] on icon "button" at bounding box center [219, 241] width 19 height 19
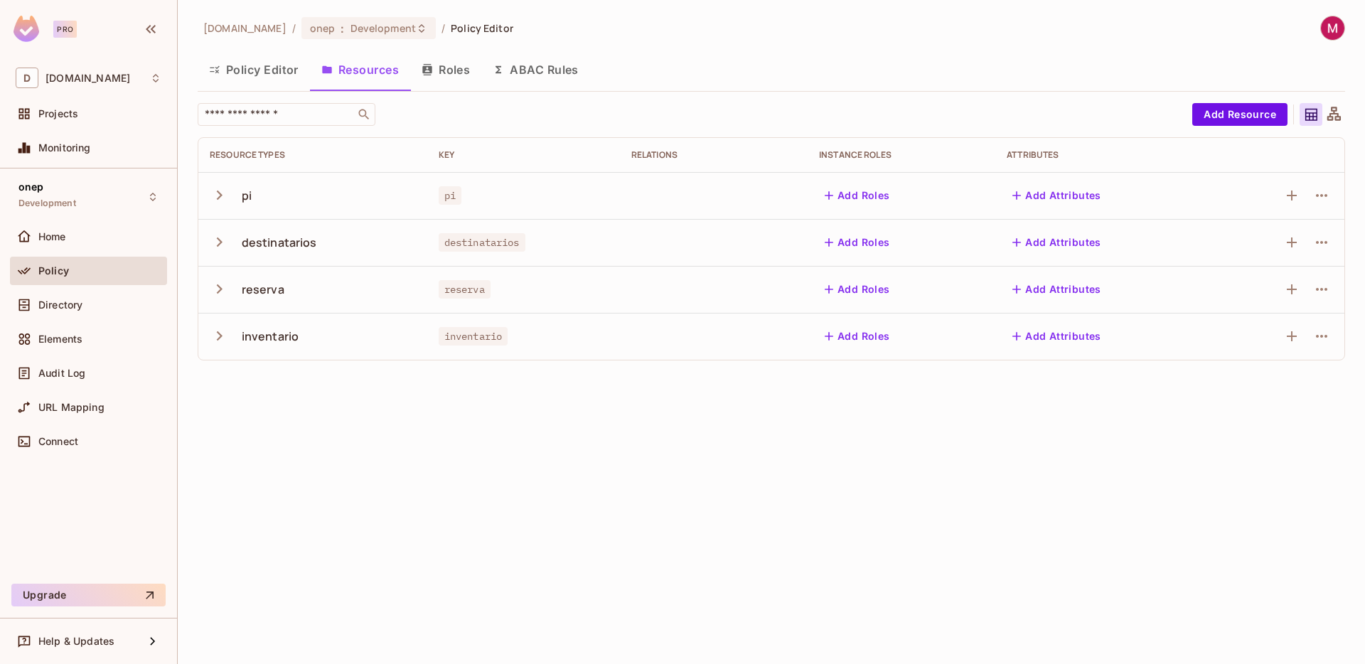
click at [215, 299] on button "button" at bounding box center [222, 289] width 25 height 31
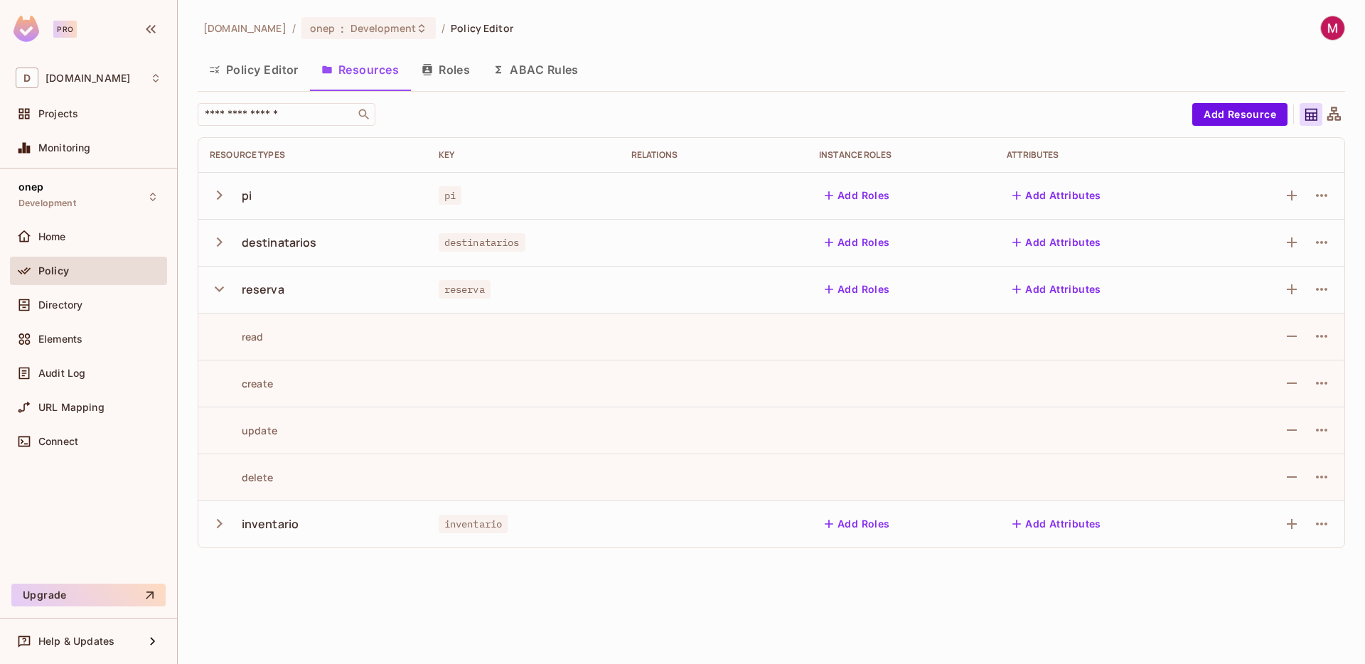
click at [215, 299] on button "button" at bounding box center [222, 289] width 25 height 31
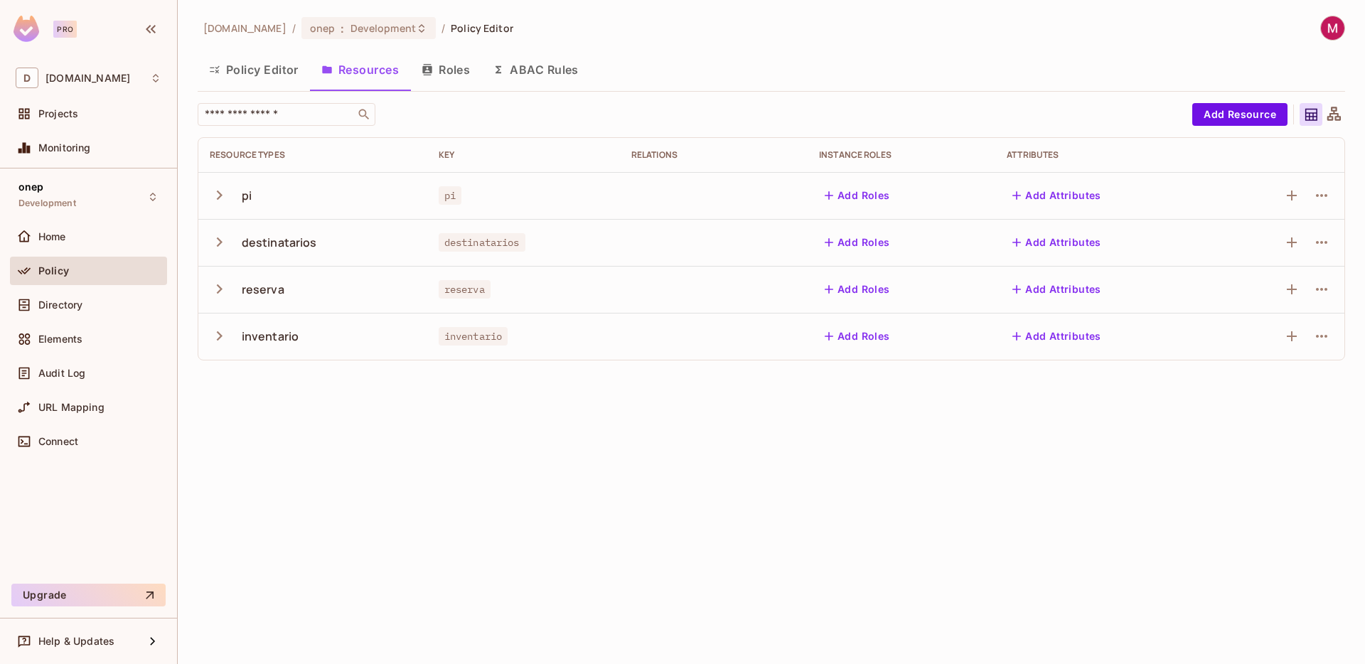
click at [457, 569] on div "[DOMAIN_NAME] / onep : Development / Policy Editor Policy Editor Resources Role…" at bounding box center [771, 332] width 1187 height 664
click at [468, 459] on div "[DOMAIN_NAME] / onep : Development / Policy Editor Policy Editor Resources Role…" at bounding box center [771, 332] width 1187 height 664
click at [222, 249] on icon "button" at bounding box center [219, 241] width 19 height 19
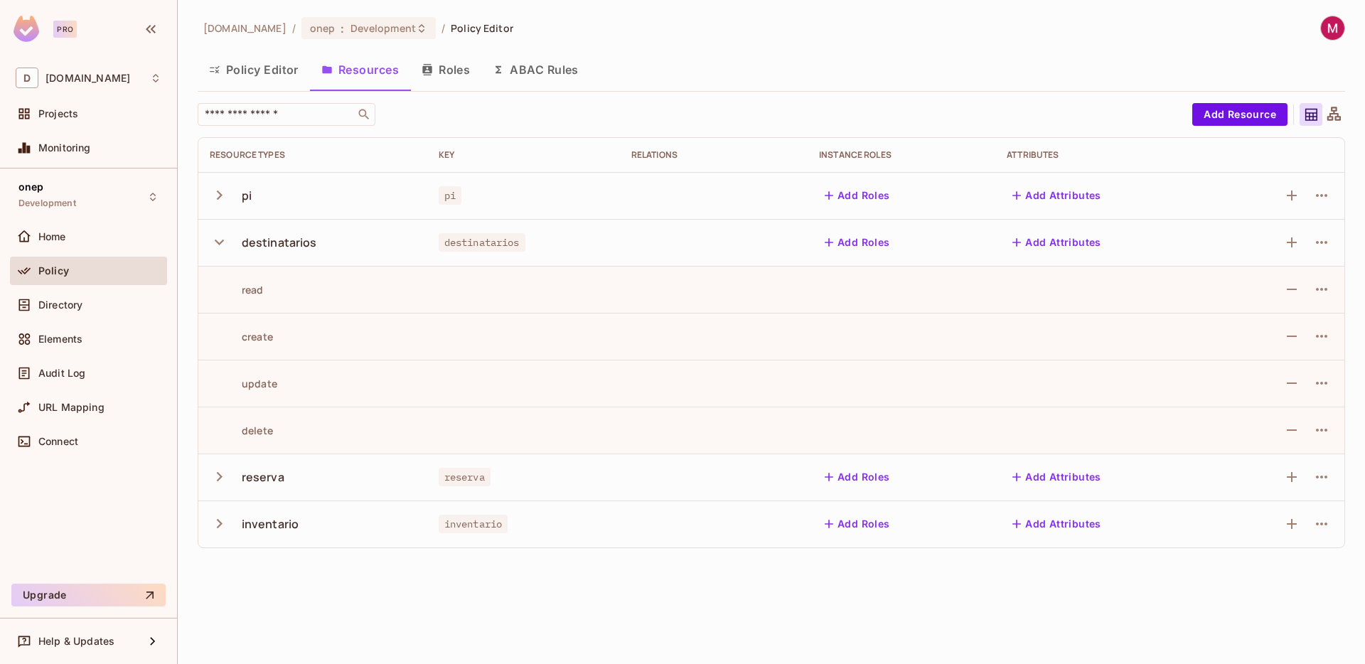
click at [222, 249] on icon "button" at bounding box center [219, 241] width 19 height 19
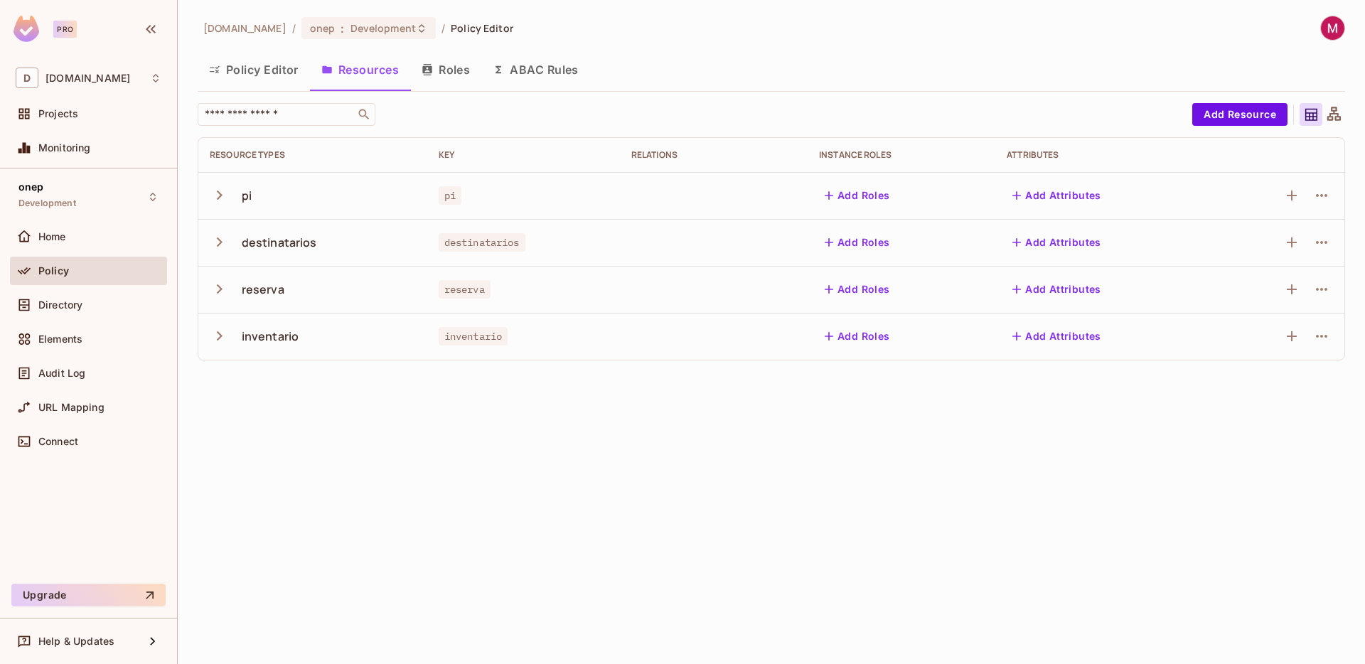
click at [213, 294] on icon "button" at bounding box center [219, 288] width 19 height 19
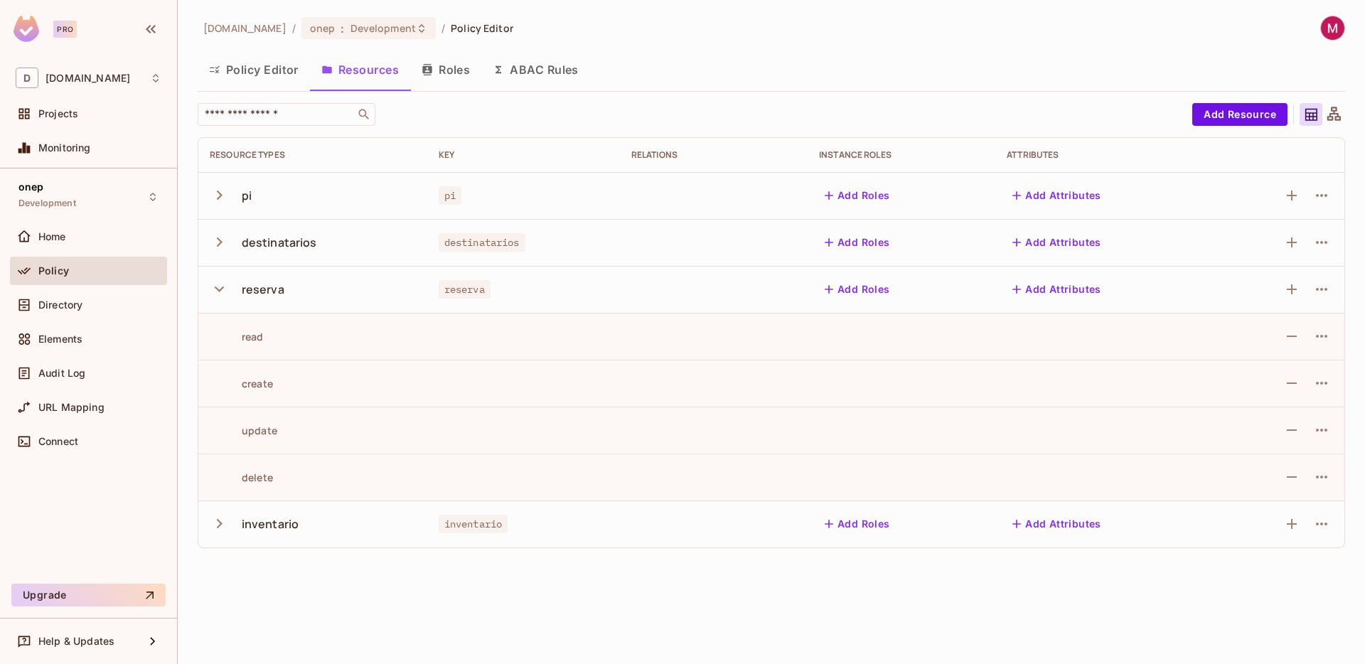
click at [213, 294] on icon "button" at bounding box center [219, 288] width 19 height 19
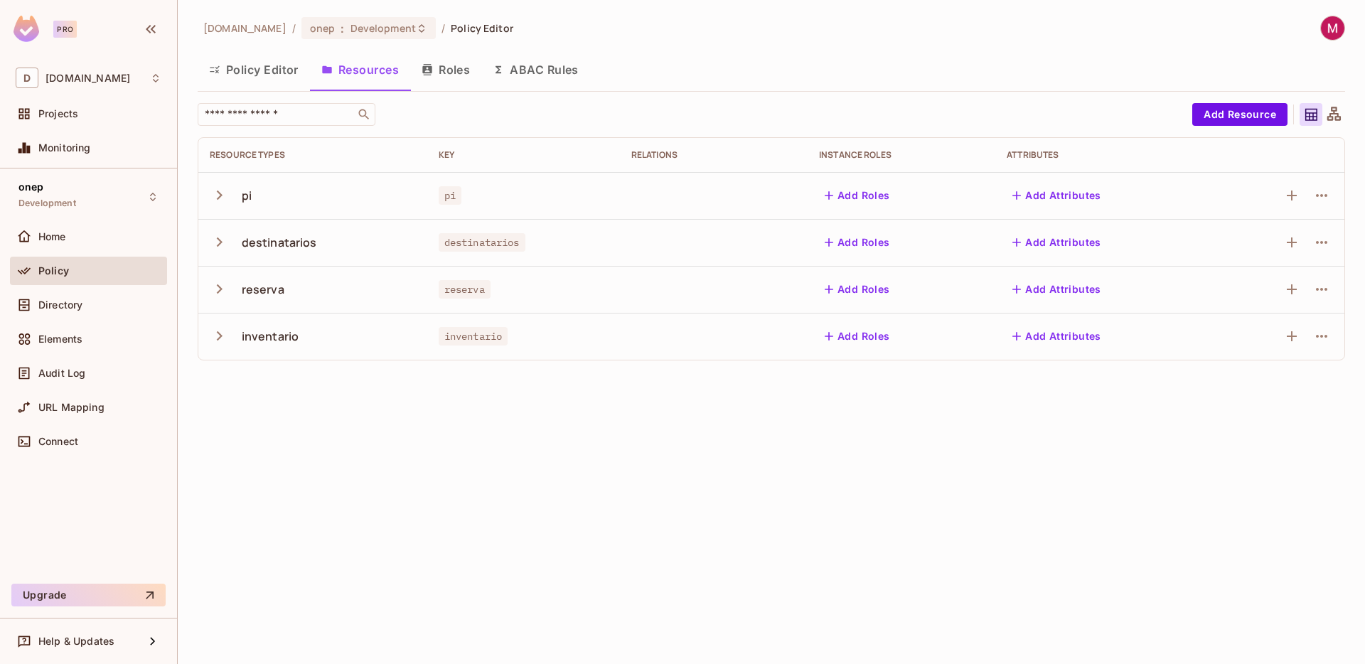
click at [213, 339] on icon "button" at bounding box center [219, 335] width 19 height 19
click at [214, 338] on icon "button" at bounding box center [219, 335] width 19 height 19
click at [227, 340] on icon "button" at bounding box center [219, 335] width 19 height 19
click at [390, 410] on div "deacero.com / onep : Development / Policy Editor Policy Editor Resources Roles …" at bounding box center [771, 332] width 1187 height 664
